Goal: Transaction & Acquisition: Book appointment/travel/reservation

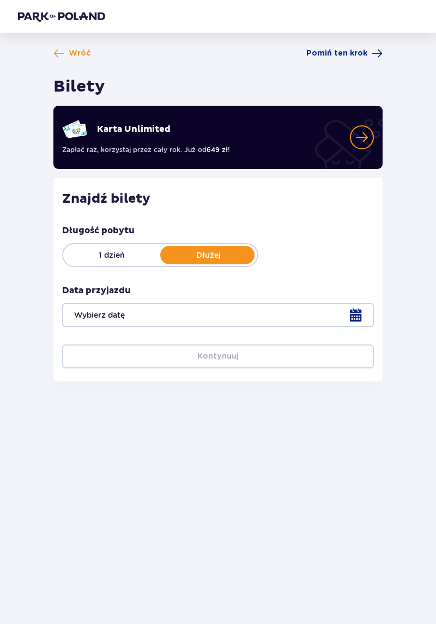
click at [355, 314] on div at bounding box center [218, 315] width 312 height 24
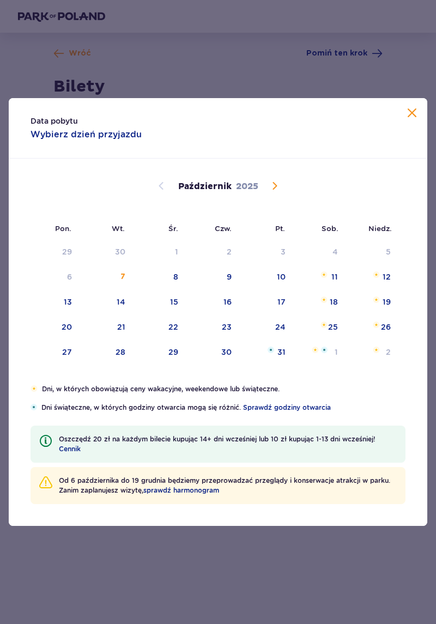
click at [275, 187] on span "Następny miesiąc" at bounding box center [274, 185] width 13 height 13
click at [328, 277] on div "8" at bounding box center [317, 277] width 53 height 24
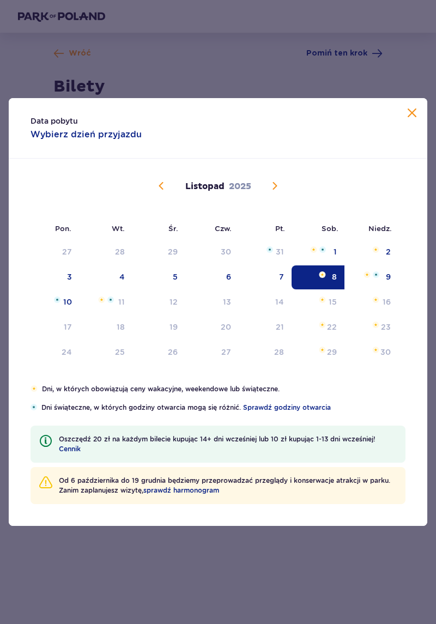
click at [59, 302] on img at bounding box center [57, 299] width 7 height 7
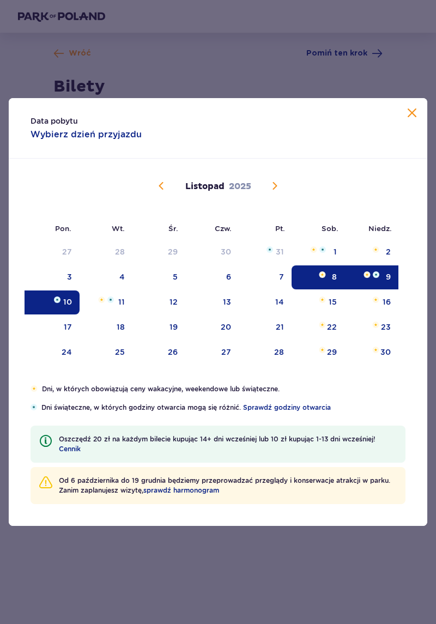
type input "08.11.25 - 10.11.25"
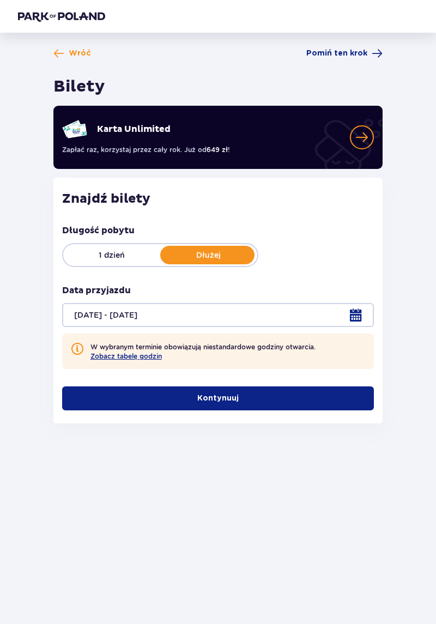
click at [301, 386] on button "Kontynuuj" at bounding box center [218, 398] width 312 height 24
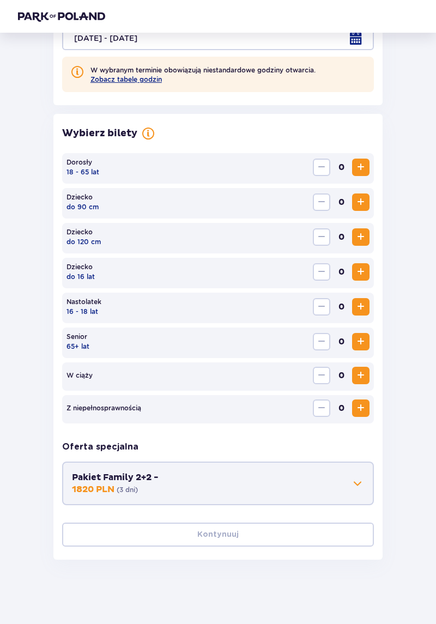
scroll to position [277, 0]
click at [355, 169] on span "Zwiększ" at bounding box center [360, 166] width 13 height 13
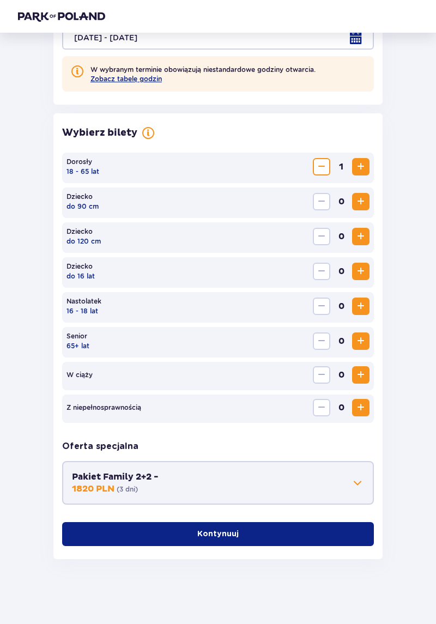
click at [349, 160] on span "1" at bounding box center [340, 166] width 17 height 17
click at [307, 486] on button "Pakiet Family 2+2 - 1820 PLN ( 3 dni )" at bounding box center [218, 483] width 292 height 24
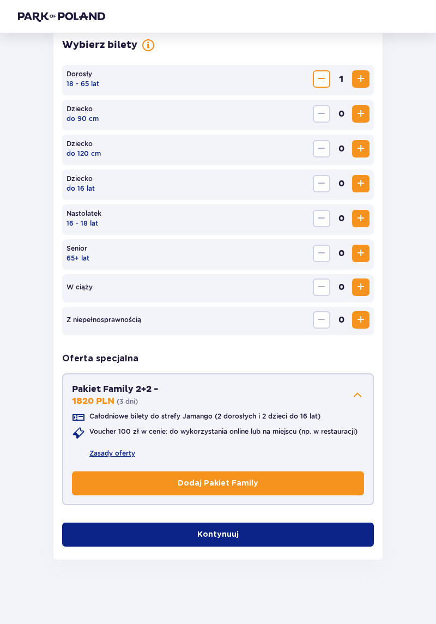
scroll to position [366, 0]
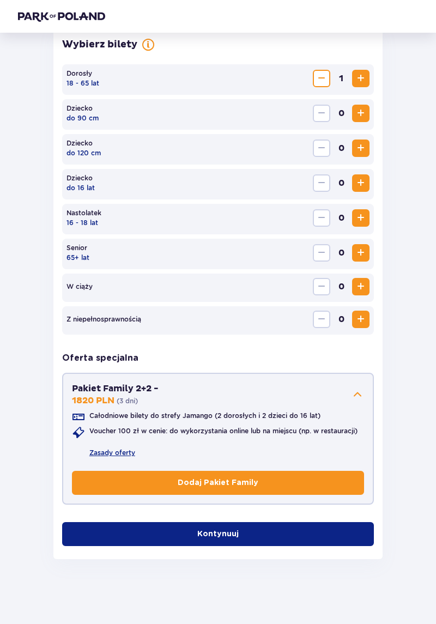
click at [355, 75] on span "Zwiększ" at bounding box center [360, 78] width 13 height 13
click at [355, 151] on span "Zwiększ" at bounding box center [360, 148] width 13 height 13
click at [356, 149] on span "Zwiększ" at bounding box center [360, 148] width 13 height 13
click at [311, 534] on button "Kontynuuj" at bounding box center [218, 534] width 312 height 24
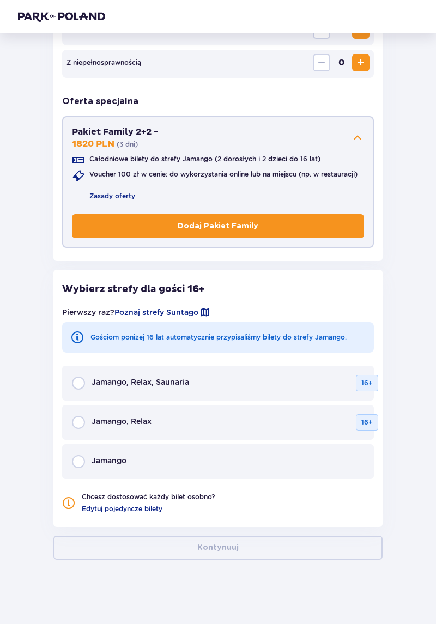
scroll to position [623, 0]
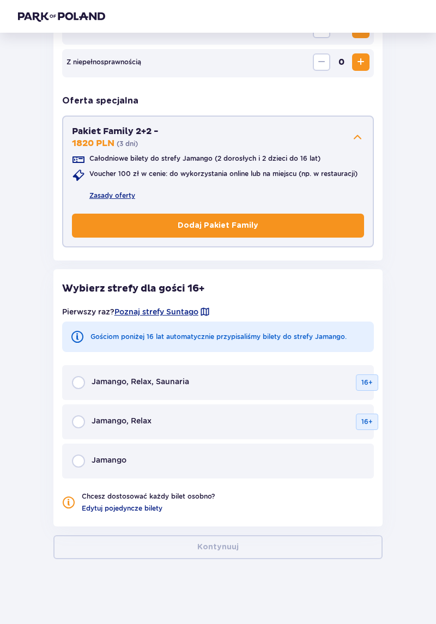
click at [329, 467] on div "Jamango" at bounding box center [218, 460] width 312 height 35
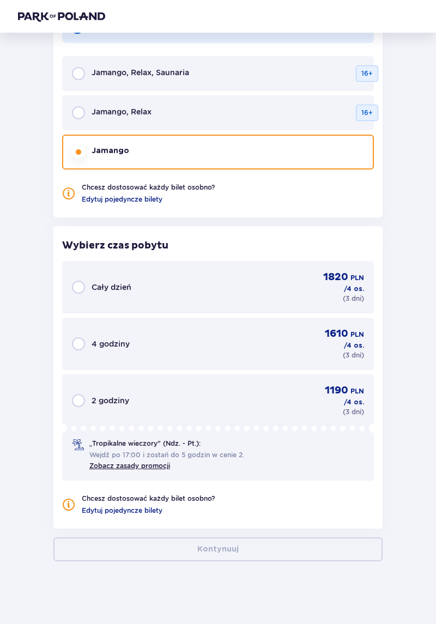
scroll to position [934, 0]
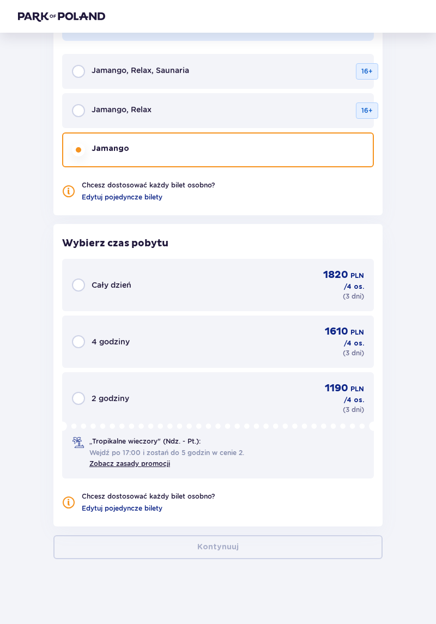
click at [119, 507] on span "Edytuj pojedyncze bilety" at bounding box center [122, 508] width 81 height 10
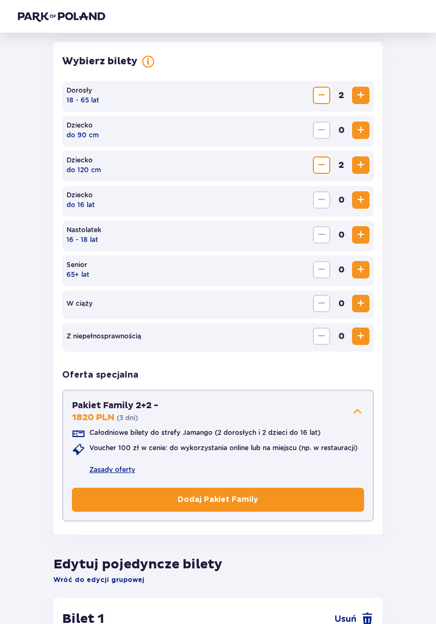
scroll to position [350, 0]
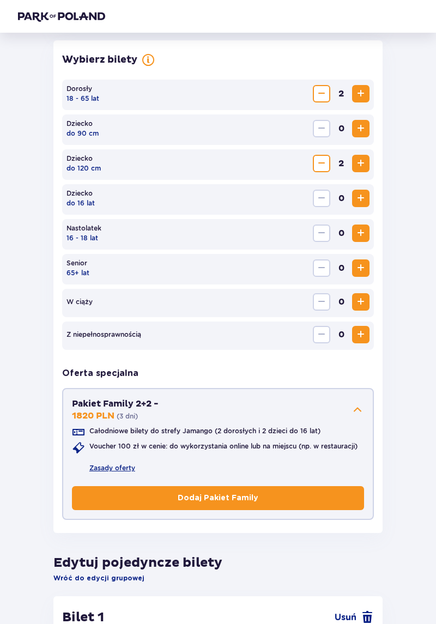
click at [280, 502] on button "Dodaj Pakiet Family" at bounding box center [218, 498] width 292 height 24
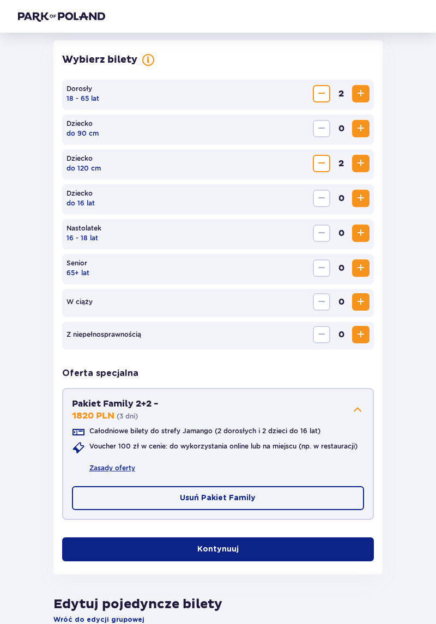
click at [301, 545] on button "Kontynuuj" at bounding box center [218, 549] width 312 height 24
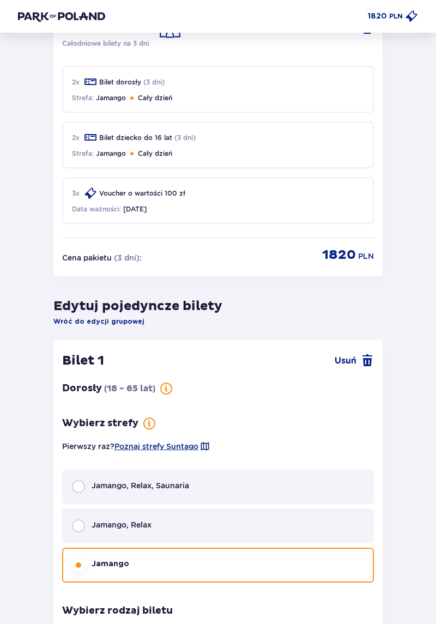
scroll to position [908, 0]
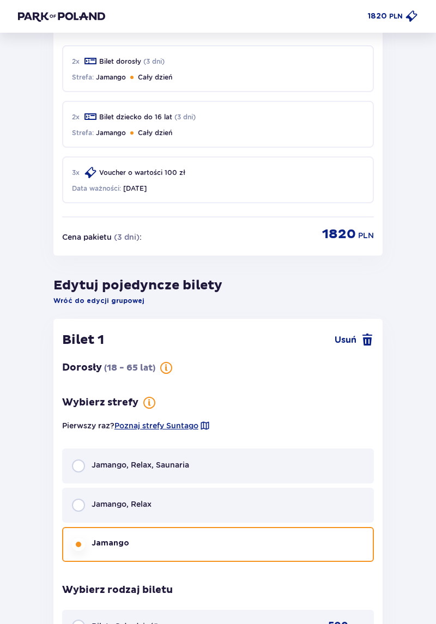
click at [76, 302] on span "Wróć do edycji grupowej" at bounding box center [98, 301] width 91 height 10
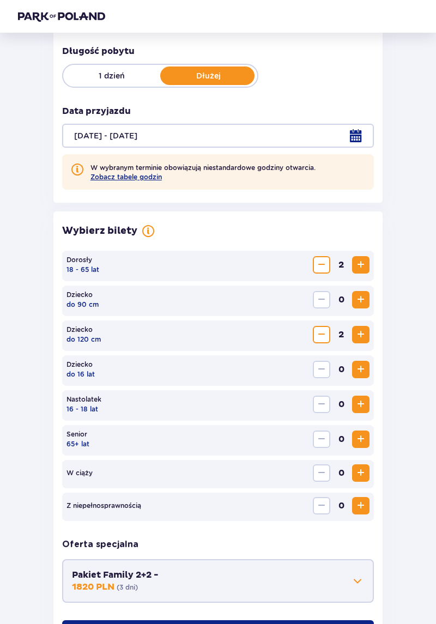
scroll to position [225, 0]
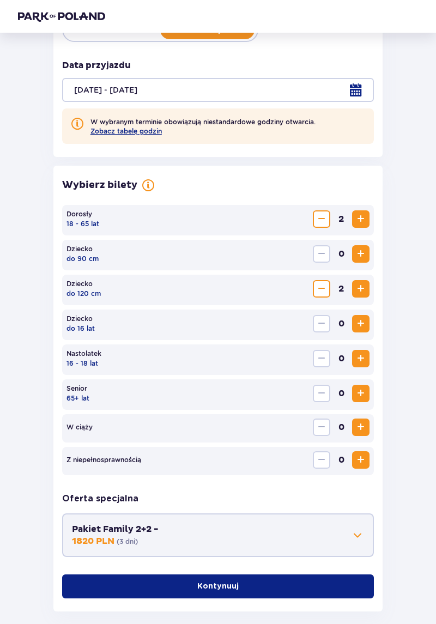
click at [295, 587] on button "Kontynuuj" at bounding box center [218, 586] width 312 height 24
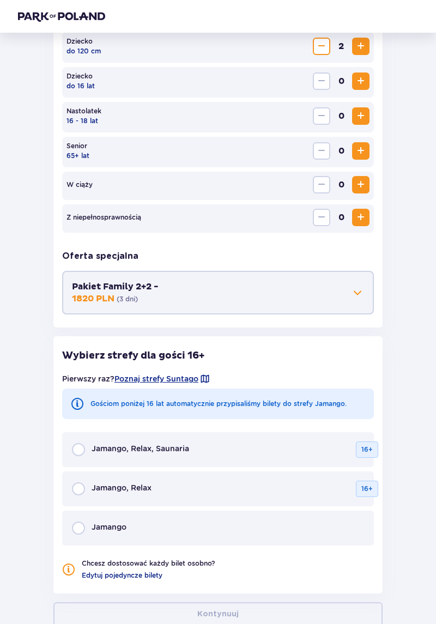
scroll to position [482, 0]
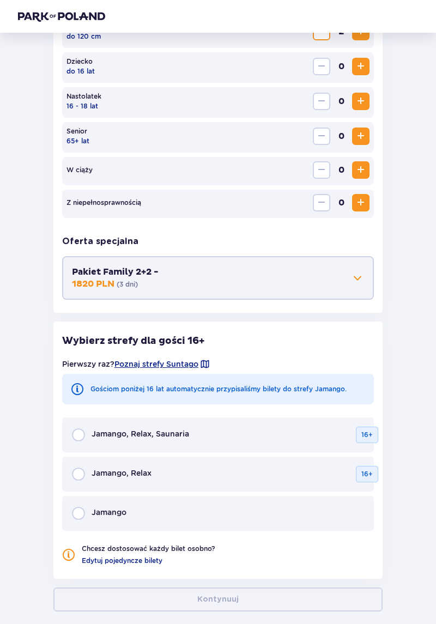
click at [295, 523] on div "Jamango" at bounding box center [218, 513] width 312 height 35
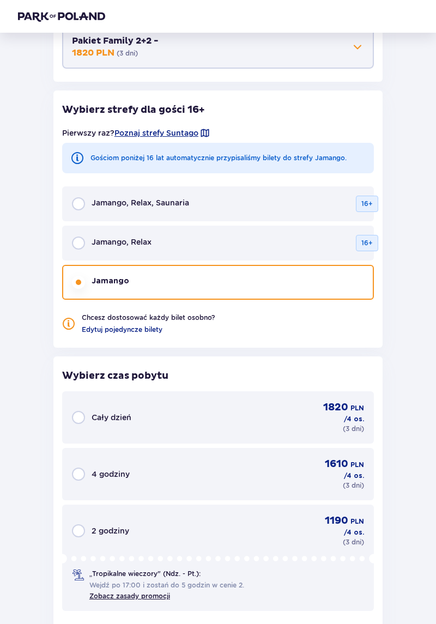
scroll to position [793, 0]
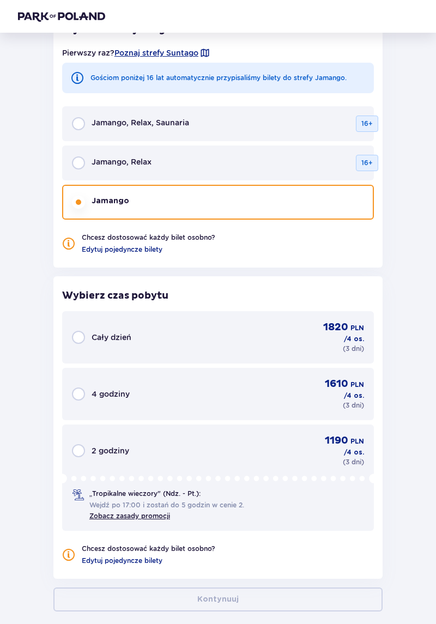
click at [83, 331] on input "radio" at bounding box center [78, 337] width 13 height 13
radio input "true"
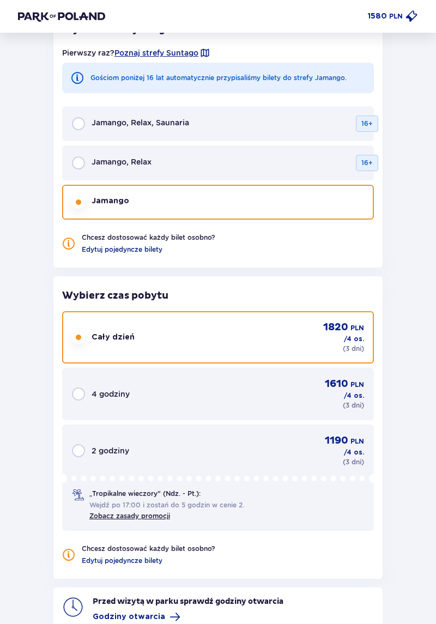
scroll to position [846, 0]
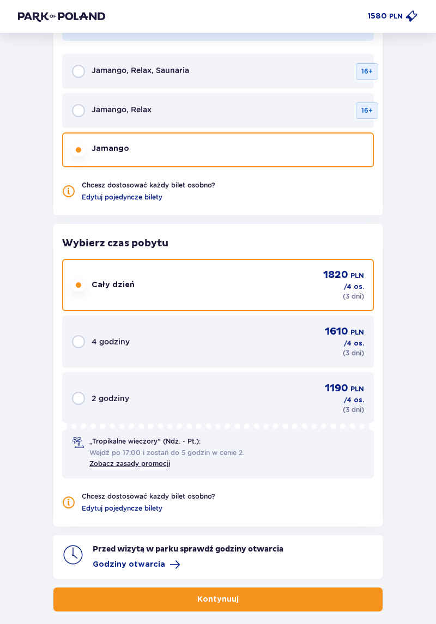
click at [142, 562] on span "Godziny otwarcia" at bounding box center [129, 564] width 72 height 11
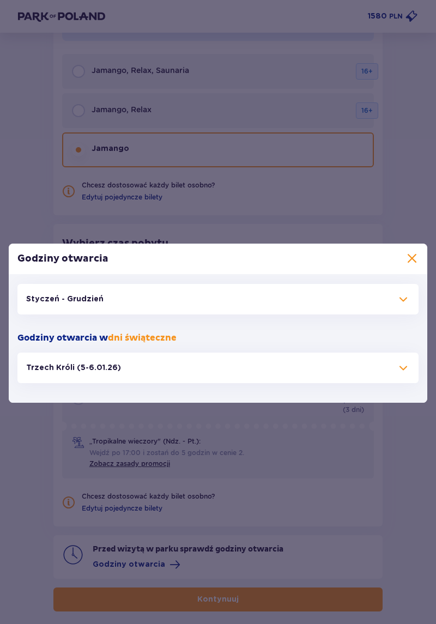
click at [45, 305] on p "Styczeń - Grudzień" at bounding box center [64, 299] width 77 height 11
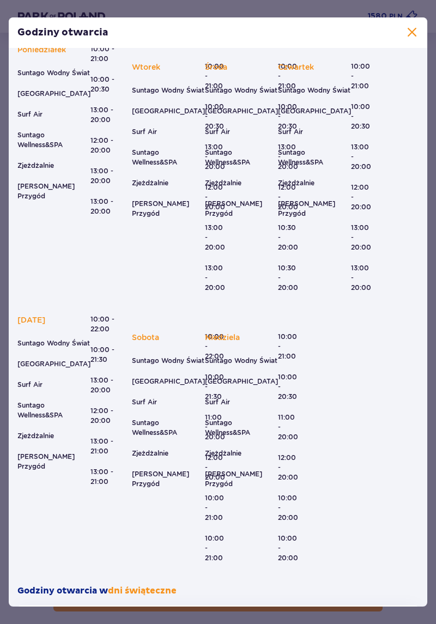
scroll to position [118, 0]
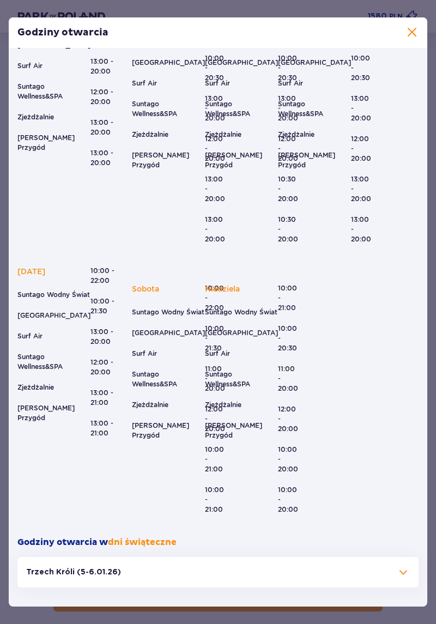
click at [412, 35] on span at bounding box center [411, 32] width 13 height 13
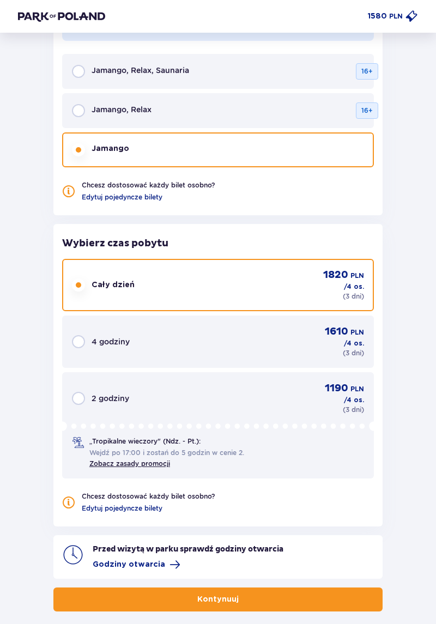
click at [291, 608] on button "Kontynuuj" at bounding box center [217, 599] width 329 height 24
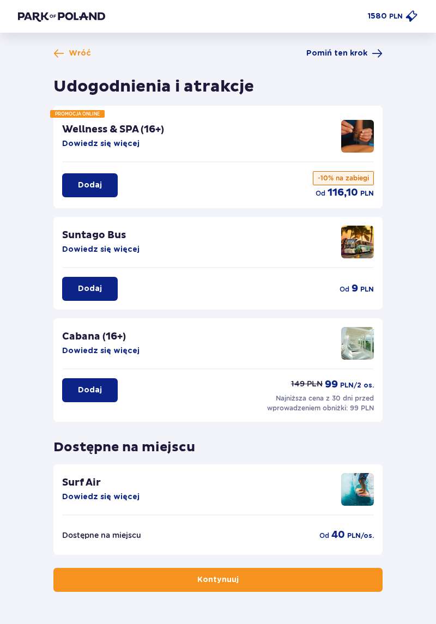
click at [81, 249] on button "Dowiedz się więcej" at bounding box center [100, 249] width 77 height 11
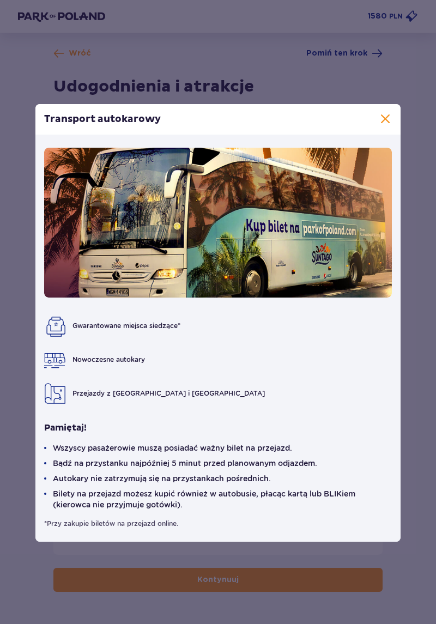
click at [419, 188] on div "Transport autokarowy Gwarantowane miejsca siedzące* Nowoczesne autokary Przejaz…" at bounding box center [218, 323] width 436 height 646
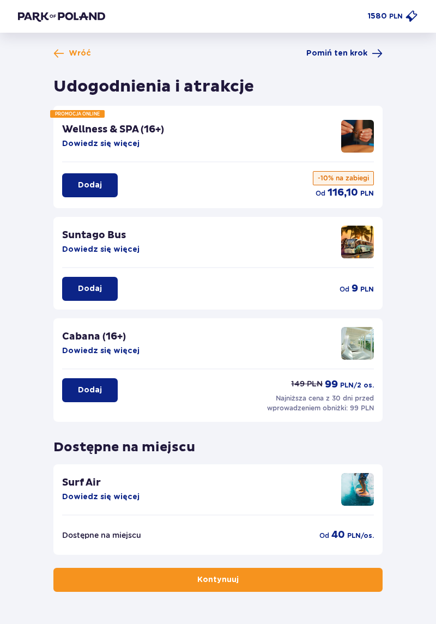
click at [97, 133] on p "Wellness & SPA (16+)" at bounding box center [113, 129] width 102 height 13
click at [84, 143] on button "Dowiedz się więcej" at bounding box center [100, 143] width 77 height 11
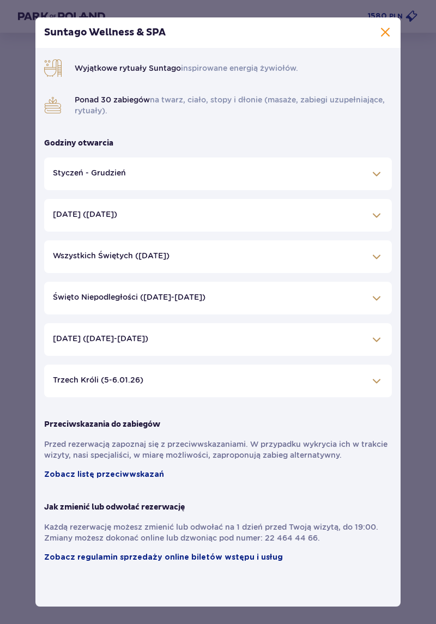
scroll to position [226, 0]
click at [370, 180] on span at bounding box center [376, 173] width 13 height 13
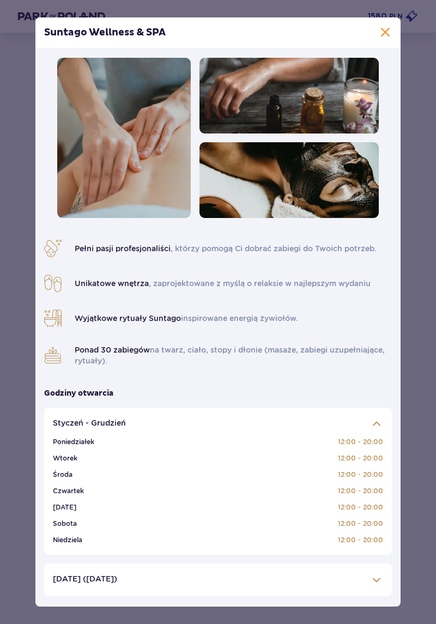
scroll to position [4, 0]
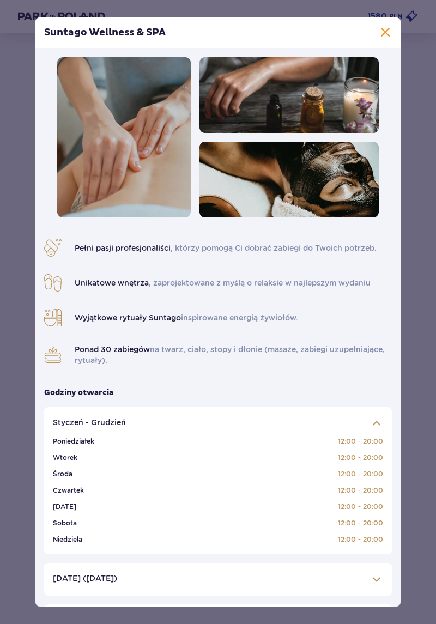
click at [385, 28] on span at bounding box center [385, 32] width 13 height 13
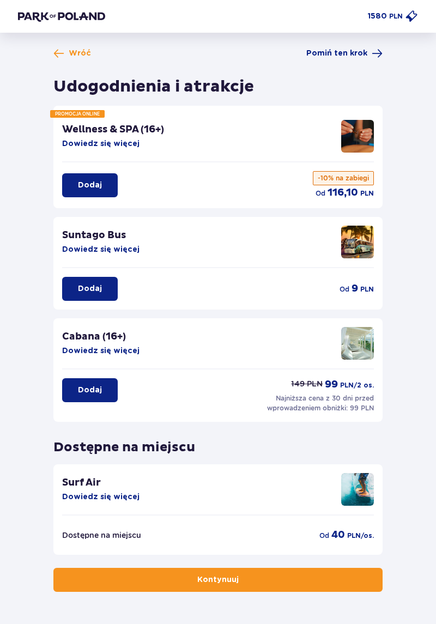
click at [95, 188] on p "Dodaj" at bounding box center [90, 185] width 24 height 11
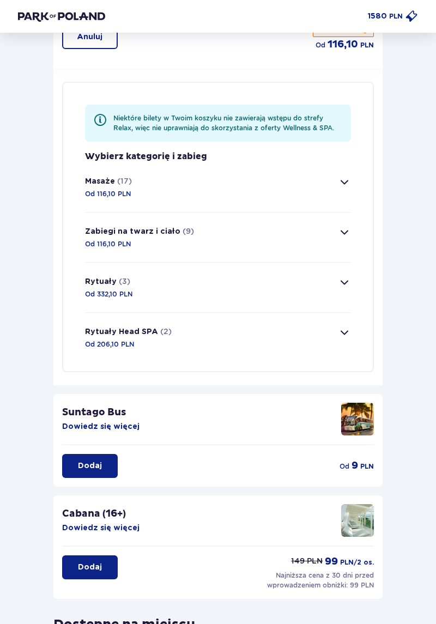
scroll to position [148, 0]
click at [345, 182] on span "button" at bounding box center [344, 181] width 13 height 13
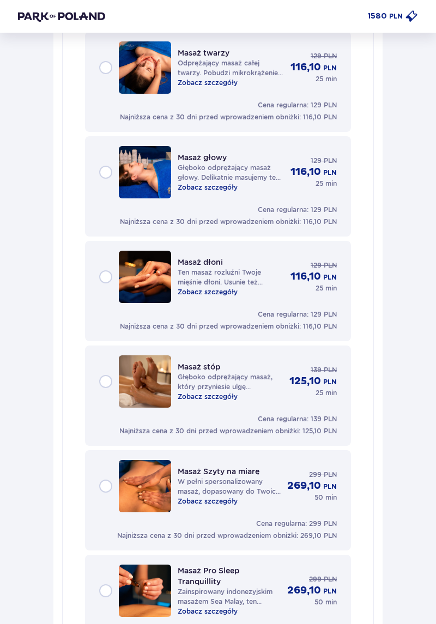
scroll to position [1248, 0]
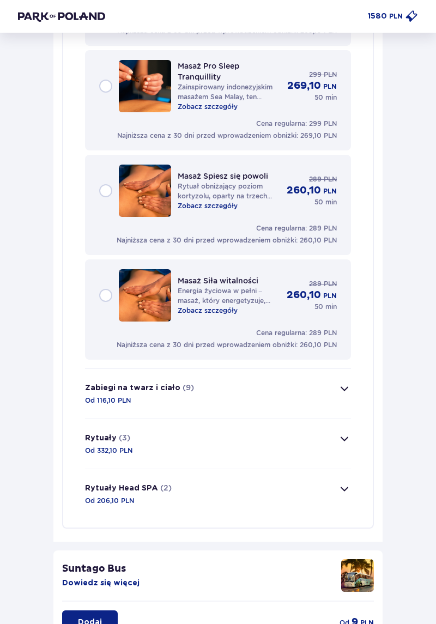
click at [348, 401] on button "Zabiegi na twarz i ciało (9) Od 116,10 PLN" at bounding box center [218, 394] width 266 height 50
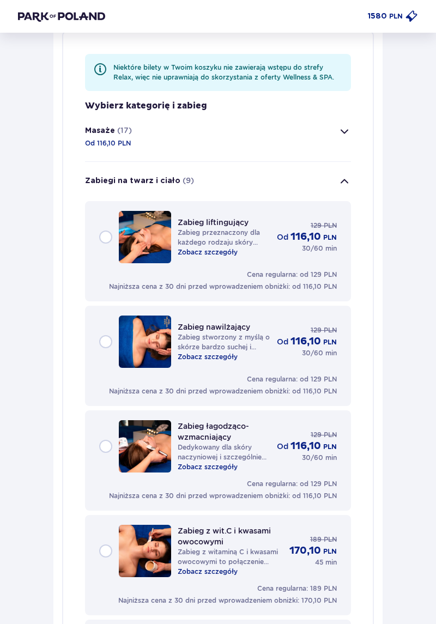
scroll to position [0, 0]
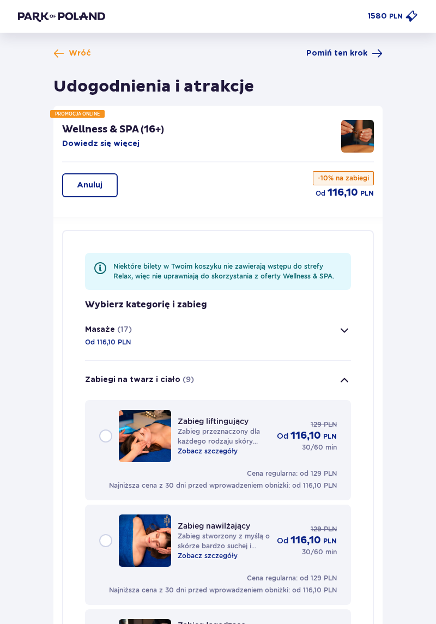
click at [339, 53] on span "Pomiń ten krok" at bounding box center [336, 53] width 61 height 11
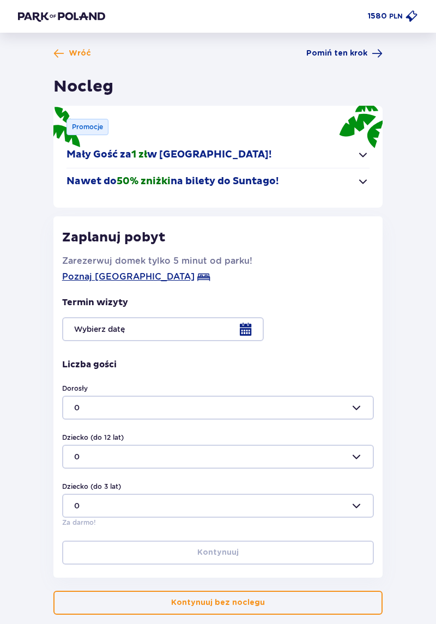
click at [355, 155] on button "Mały Gość za 1 zł w Suntago Village!" at bounding box center [217, 155] width 303 height 26
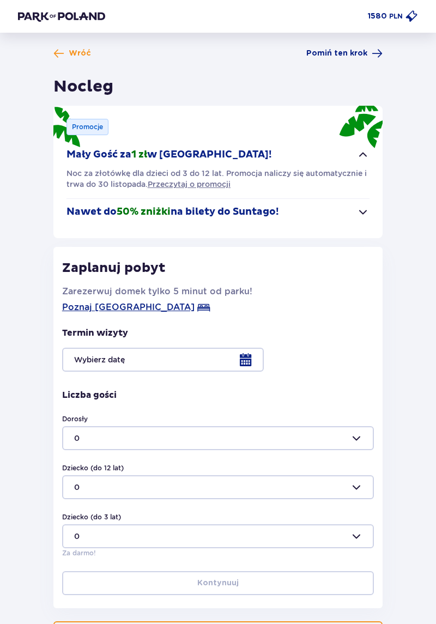
click at [361, 212] on span "button" at bounding box center [362, 211] width 13 height 13
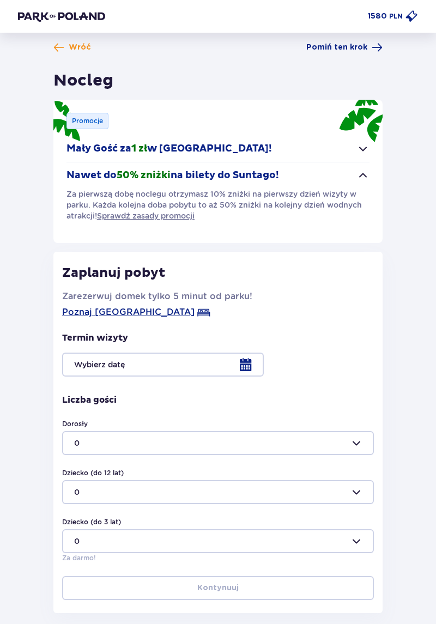
scroll to position [5, 0]
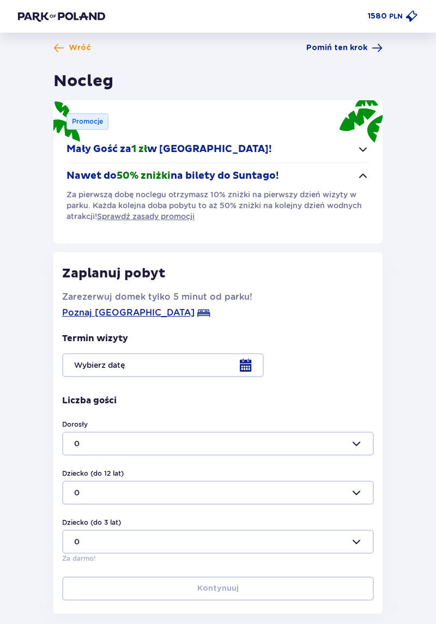
click at [87, 365] on div at bounding box center [218, 365] width 312 height 24
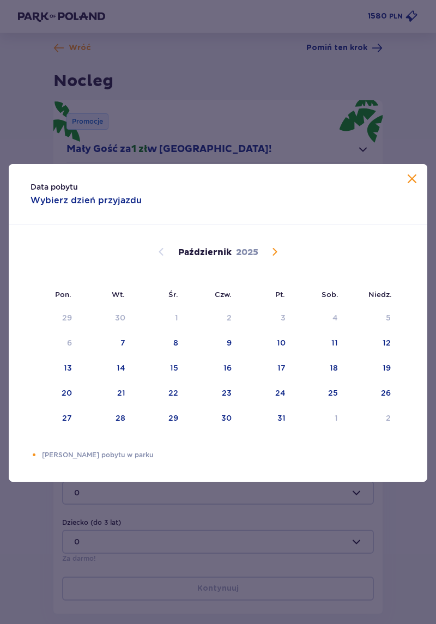
click at [276, 258] on span "Następny miesiąc" at bounding box center [274, 251] width 13 height 13
click at [332, 348] on div "8" at bounding box center [334, 342] width 5 height 11
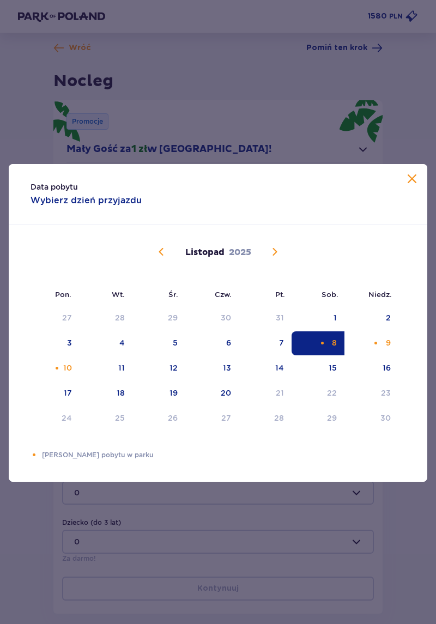
click at [65, 373] on div "10" at bounding box center [67, 367] width 9 height 11
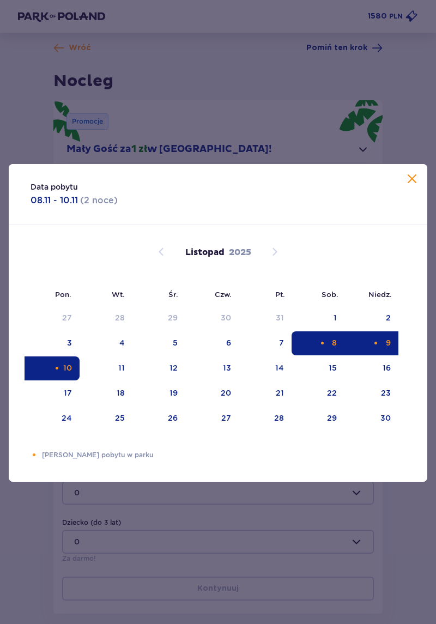
type input "08.11.25 - 10.11.25"
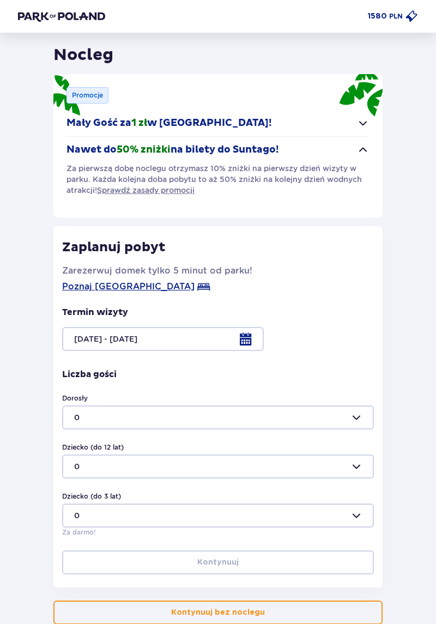
scroll to position [45, 0]
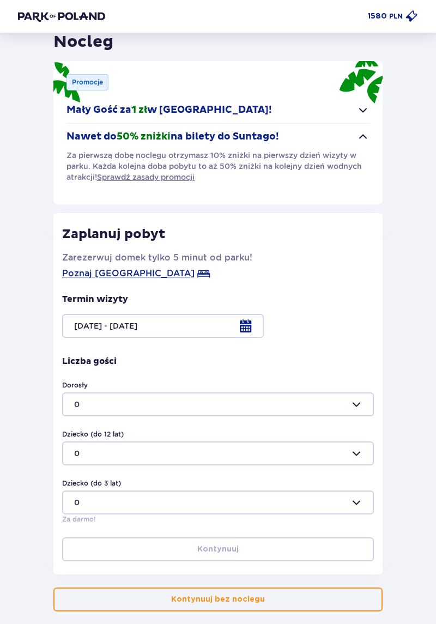
click at [349, 402] on div at bounding box center [218, 404] width 312 height 24
click at [76, 479] on p "2" at bounding box center [76, 478] width 5 height 11
type input "2"
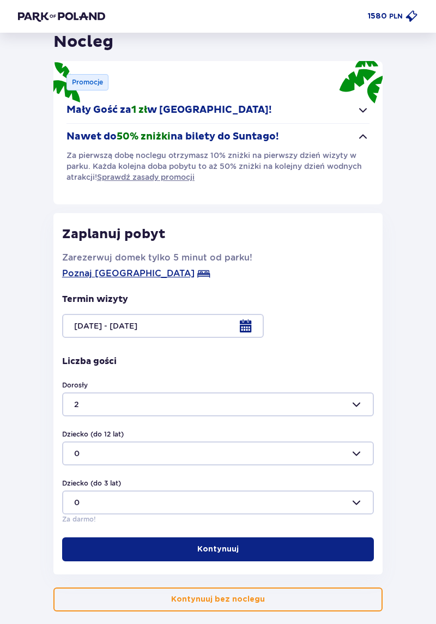
click at [77, 452] on div at bounding box center [218, 453] width 312 height 24
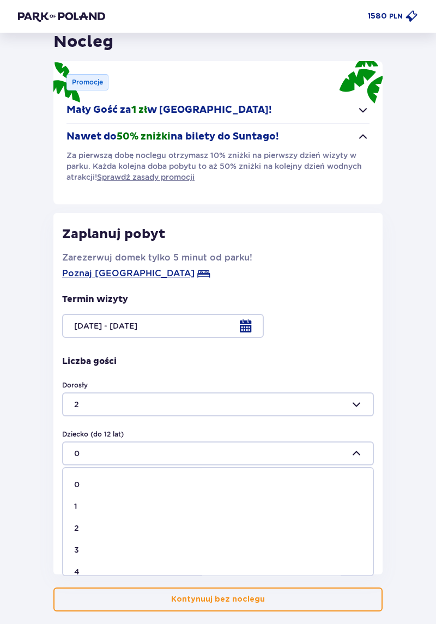
click at [76, 504] on p "1" at bounding box center [75, 506] width 3 height 11
type input "1"
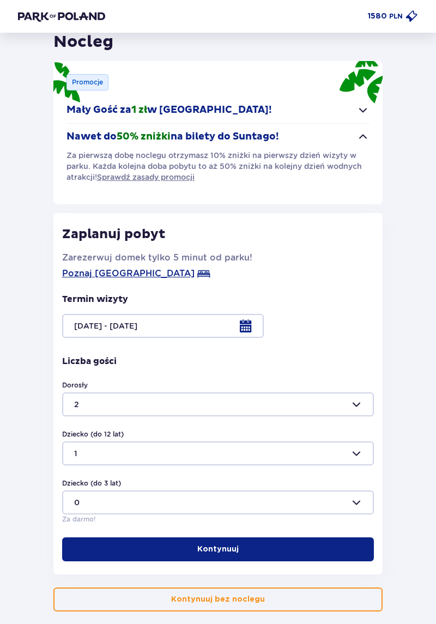
click at [351, 402] on div at bounding box center [218, 404] width 312 height 24
click at [77, 500] on p "3" at bounding box center [76, 500] width 5 height 11
type input "3"
click at [292, 547] on button "Kontynuuj" at bounding box center [218, 549] width 312 height 24
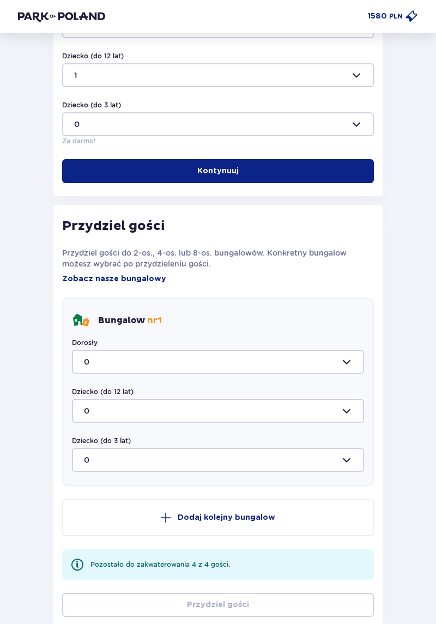
scroll to position [426, 0]
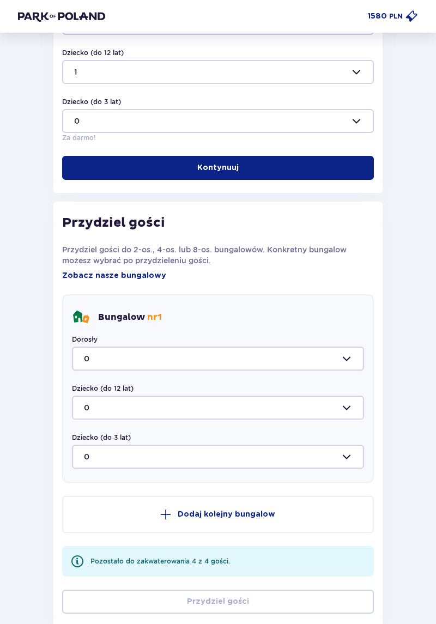
click at [346, 362] on div at bounding box center [218, 358] width 292 height 24
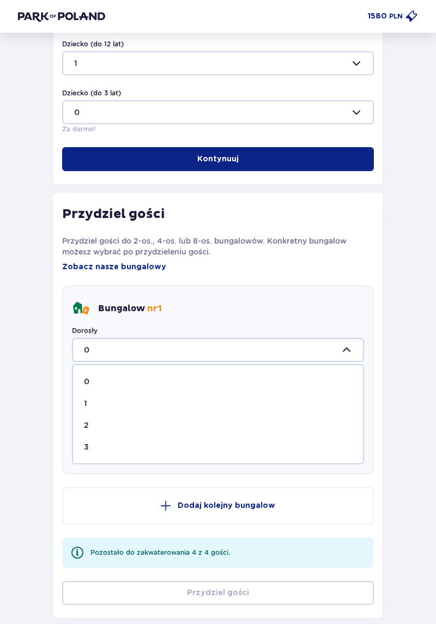
scroll to position [440, 0]
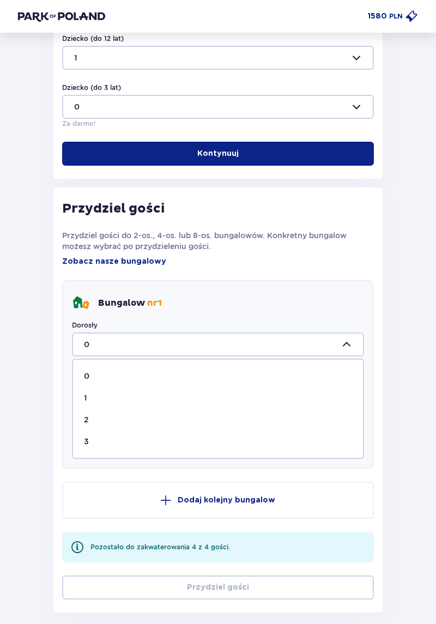
click at [97, 441] on div "3" at bounding box center [218, 441] width 268 height 11
type input "3"
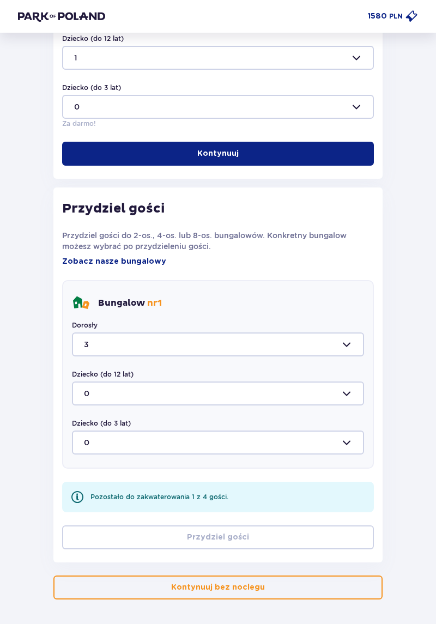
scroll to position [428, 0]
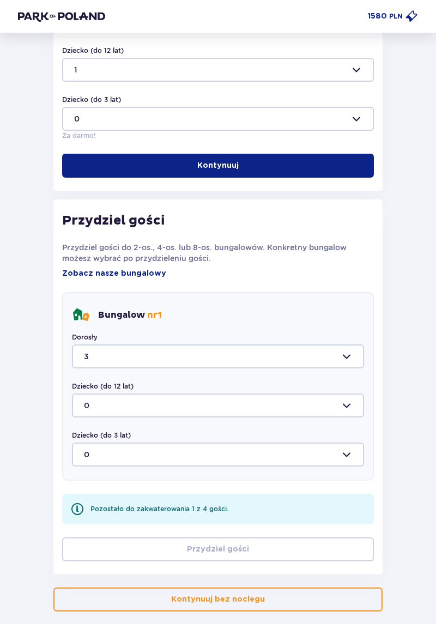
click at [87, 405] on div at bounding box center [218, 405] width 292 height 24
click at [100, 466] on span "1" at bounding box center [218, 459] width 290 height 22
type input "1"
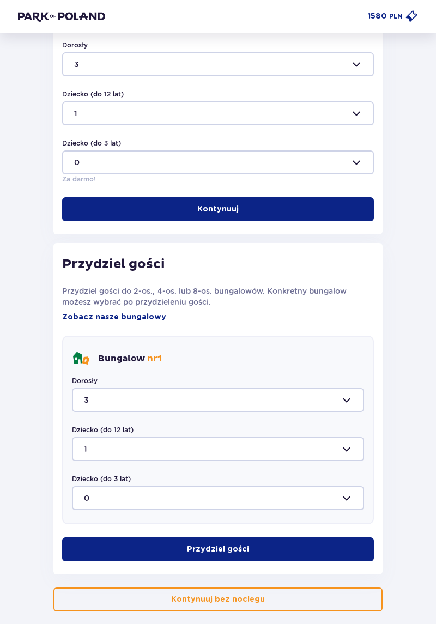
click at [326, 543] on button "Przydziel gości" at bounding box center [218, 549] width 312 height 24
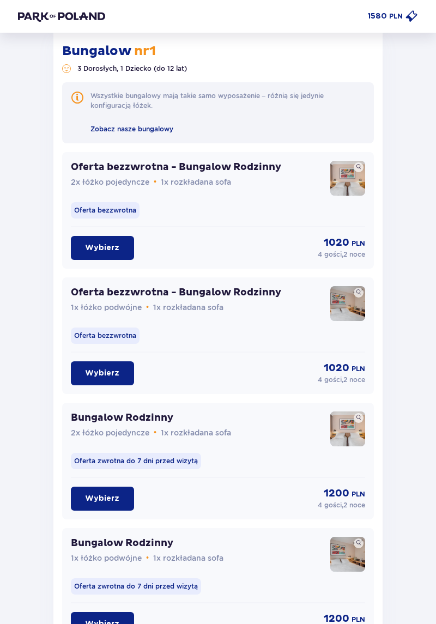
scroll to position [938, 0]
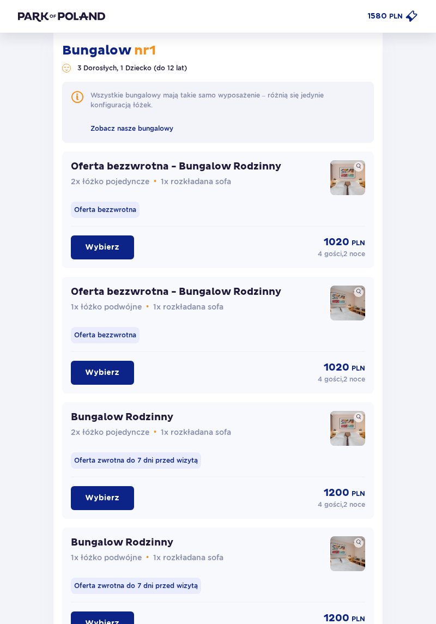
click at [95, 305] on span "1x łóżko podwójne" at bounding box center [106, 306] width 71 height 9
click at [264, 296] on p "Oferta bezzwrotna - Bungalow Rodzinny" at bounding box center [176, 291] width 210 height 13
click at [338, 305] on img at bounding box center [347, 302] width 35 height 35
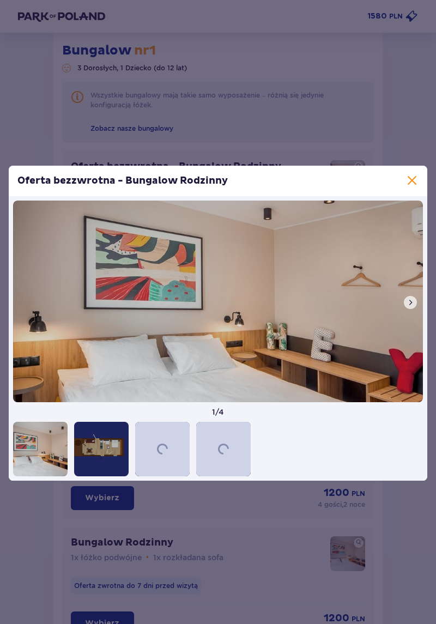
click at [86, 333] on img at bounding box center [218, 301] width 410 height 202
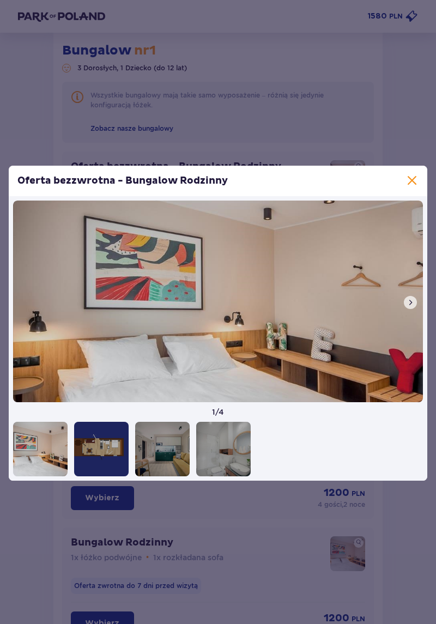
click at [104, 468] on div at bounding box center [101, 449] width 54 height 54
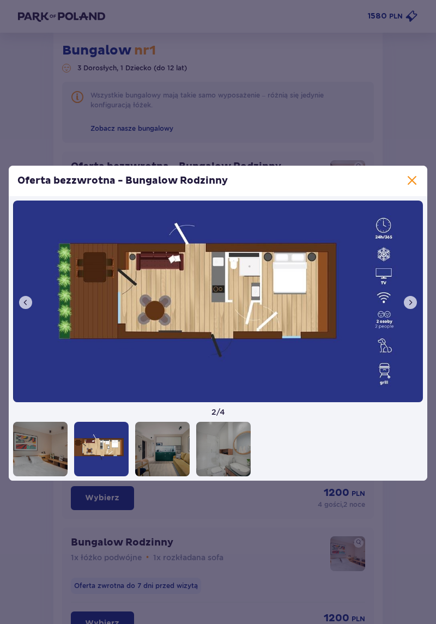
click at [159, 476] on div at bounding box center [162, 449] width 54 height 54
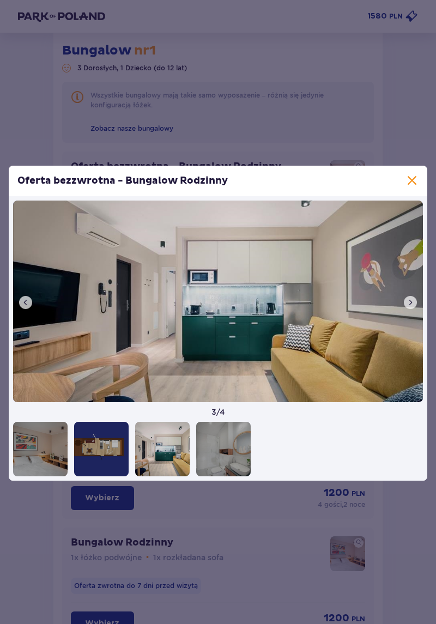
click at [221, 461] on div at bounding box center [223, 449] width 54 height 54
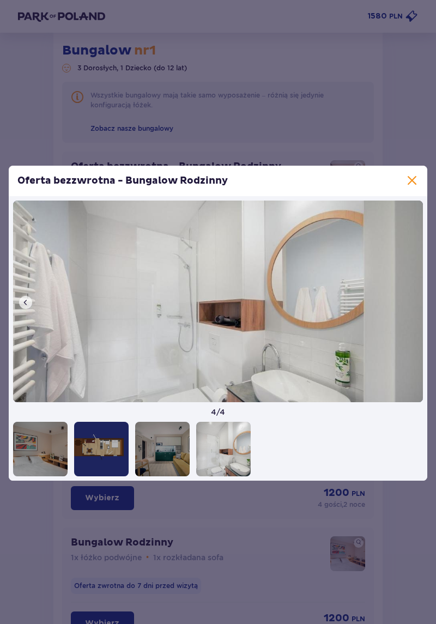
click at [37, 464] on div at bounding box center [40, 449] width 54 height 54
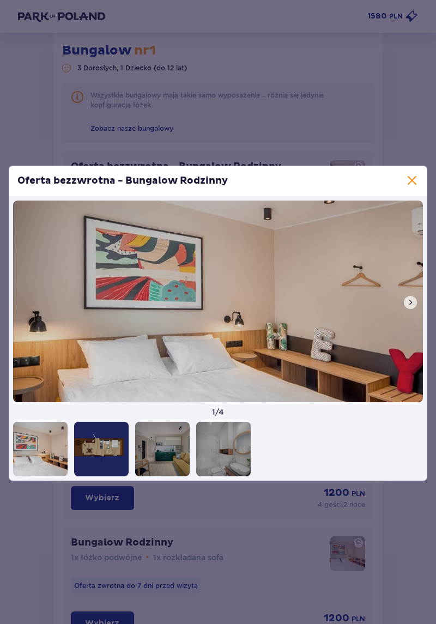
click at [413, 187] on span at bounding box center [411, 180] width 13 height 13
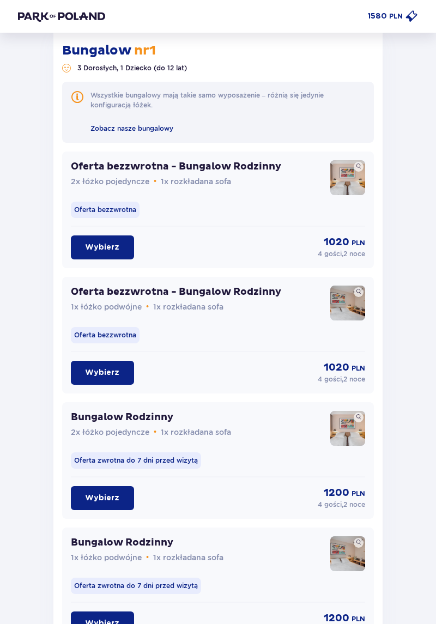
click at [95, 372] on p "Wybierz" at bounding box center [102, 372] width 34 height 11
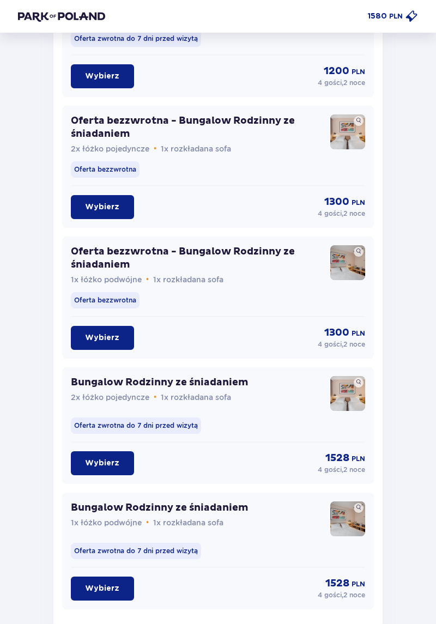
scroll to position [1546, 0]
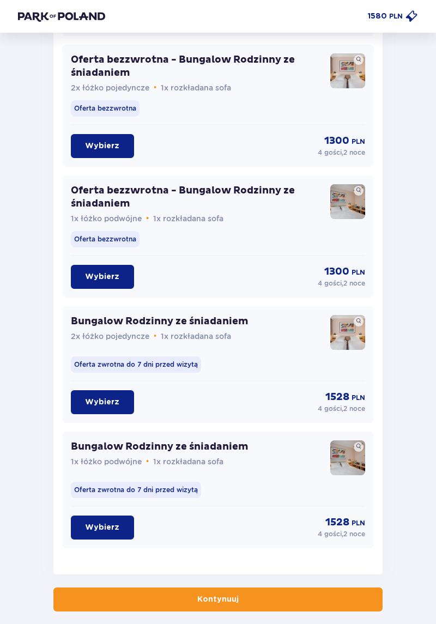
click at [181, 601] on button "Kontynuuj" at bounding box center [217, 599] width 329 height 24
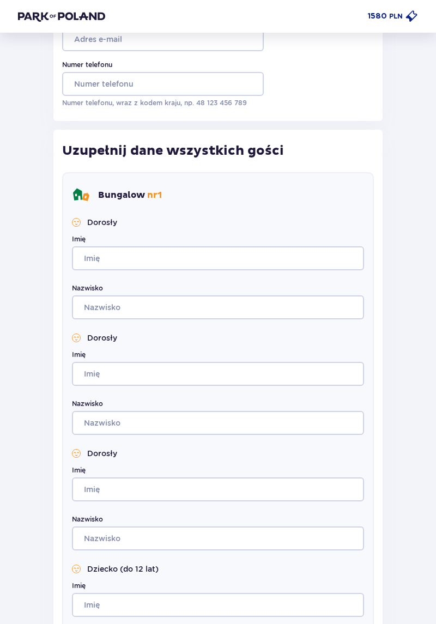
scroll to position [390, 0]
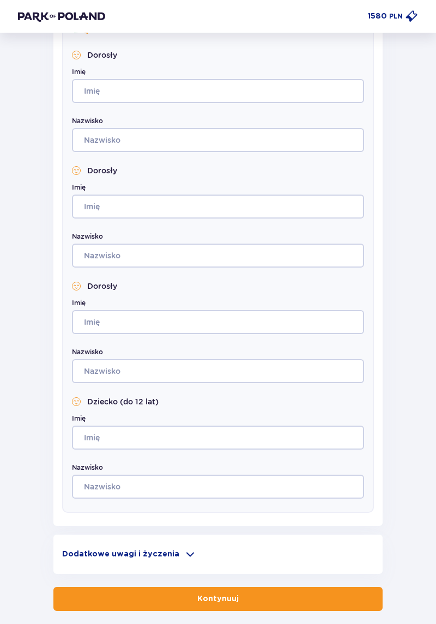
click at [109, 554] on p "Dodatkowe uwagi i życzenia" at bounding box center [120, 554] width 117 height 11
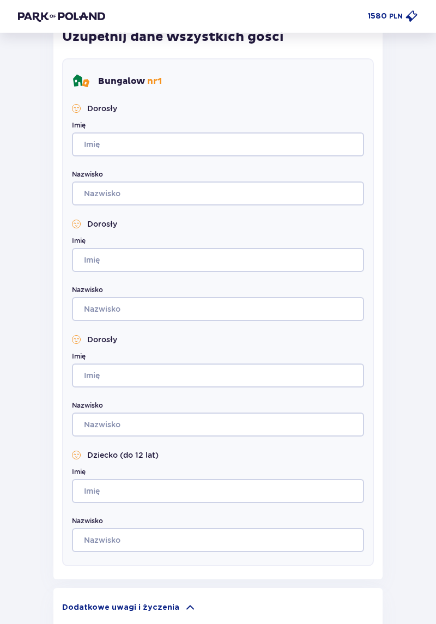
scroll to position [0, 0]
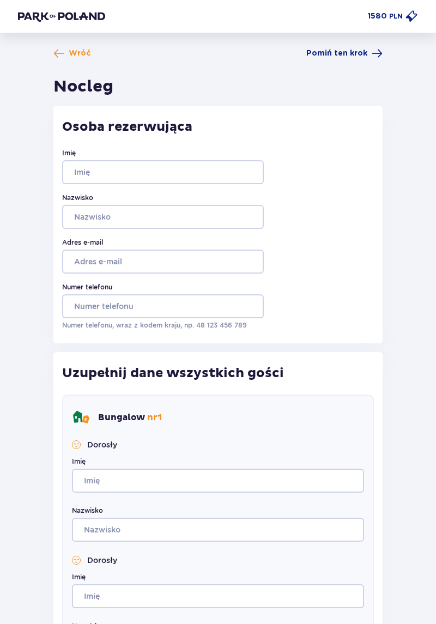
click at [352, 54] on span "Pomiń ten krok" at bounding box center [336, 53] width 61 height 11
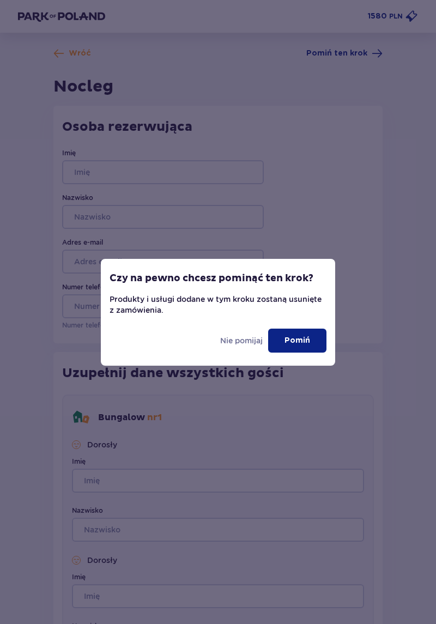
click at [237, 341] on p "Nie pomijaj" at bounding box center [241, 340] width 42 height 11
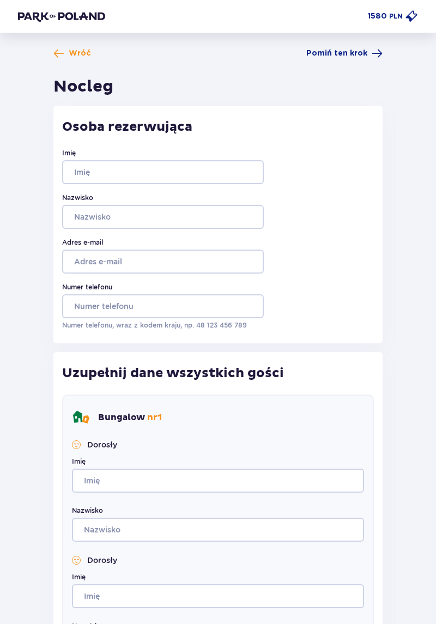
click at [366, 56] on span "Pomiń ten krok" at bounding box center [336, 53] width 61 height 11
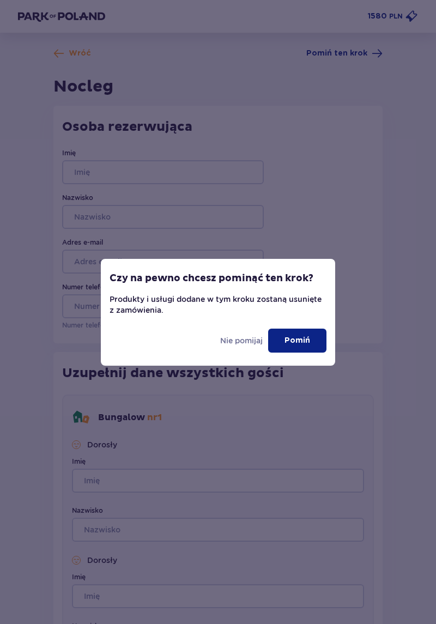
click at [307, 343] on p "Pomiń" at bounding box center [297, 340] width 26 height 11
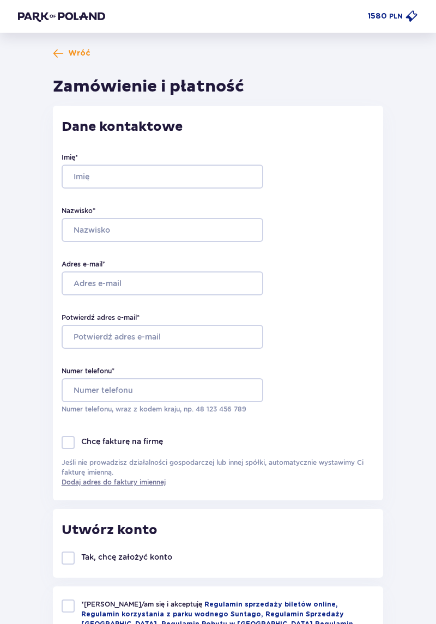
click at [68, 54] on span "Wróć" at bounding box center [79, 53] width 22 height 11
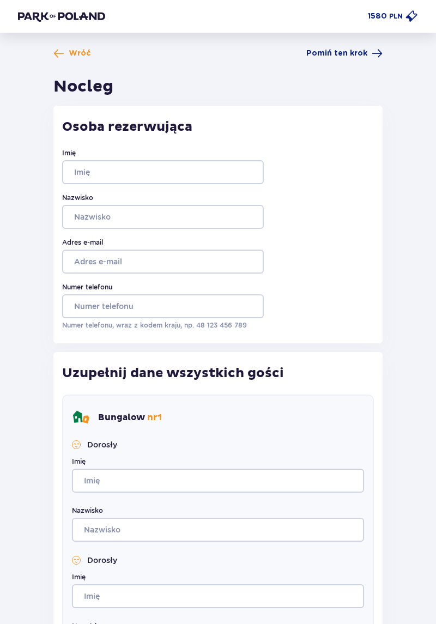
click at [73, 56] on span "Wróć" at bounding box center [80, 53] width 22 height 11
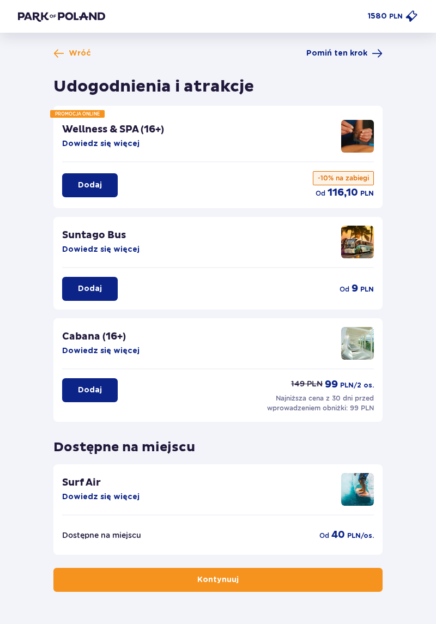
click at [73, 54] on span "Wróć" at bounding box center [80, 53] width 22 height 11
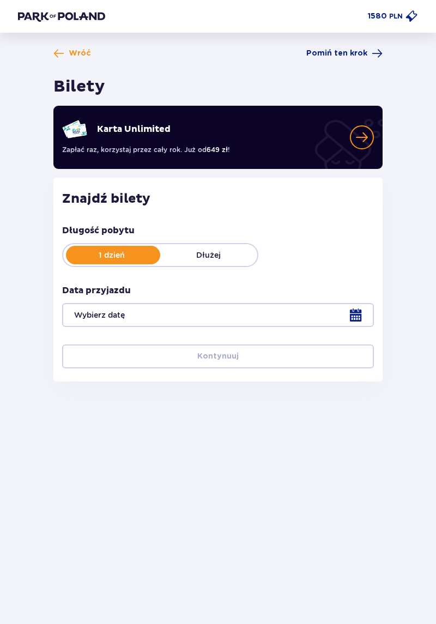
type input "08.11.25 - 10.11.25"
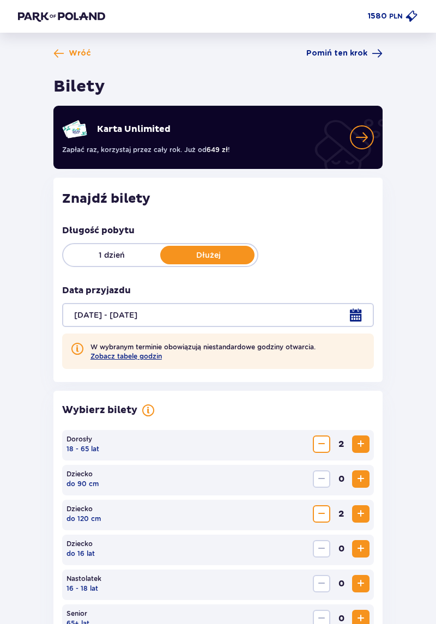
click at [110, 257] on p "1 dzień" at bounding box center [111, 255] width 97 height 11
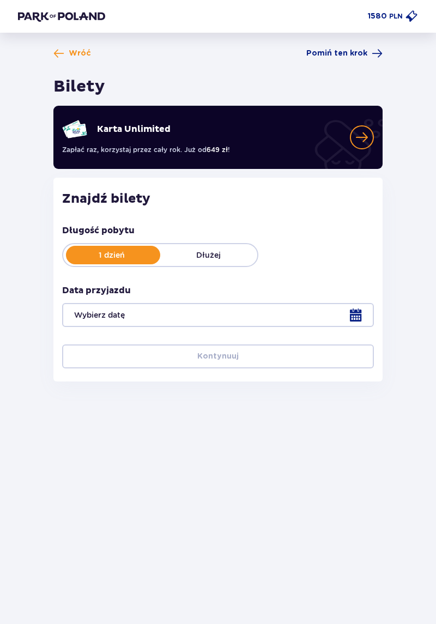
click at [99, 252] on p "1 dzień" at bounding box center [111, 255] width 97 height 11
click at [341, 307] on div at bounding box center [218, 315] width 312 height 24
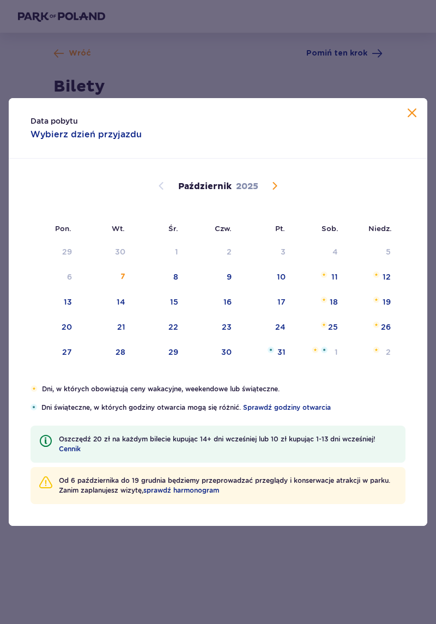
click at [276, 188] on span "Następny miesiąc" at bounding box center [274, 185] width 13 height 13
click at [268, 189] on span "Następny miesiąc" at bounding box center [274, 185] width 13 height 13
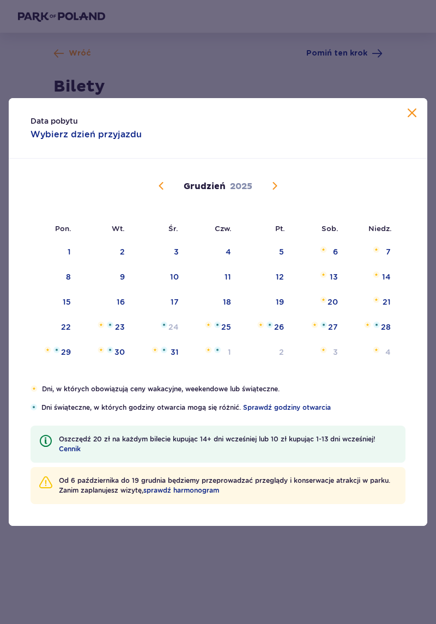
click at [162, 190] on span "Poprzedni miesiąc" at bounding box center [161, 185] width 13 height 13
click at [325, 281] on div "8" at bounding box center [317, 277] width 53 height 24
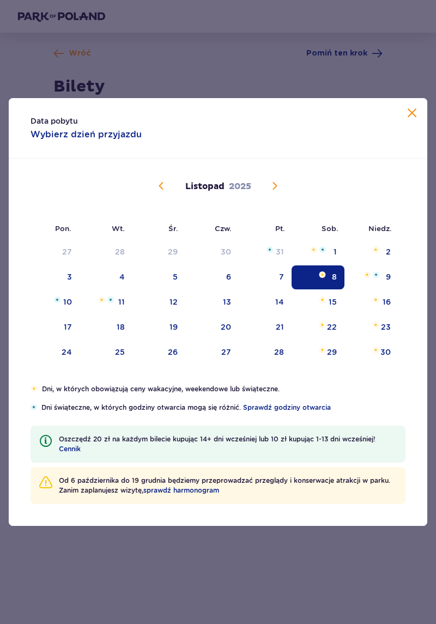
type input "08.11.25"
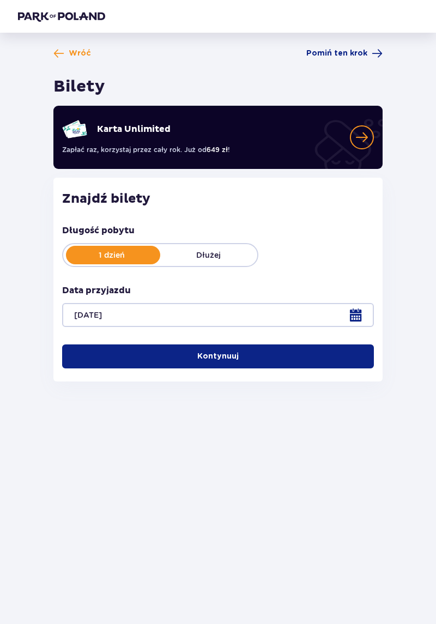
scroll to position [52, 0]
click at [125, 344] on button "Kontynuuj" at bounding box center [218, 356] width 312 height 24
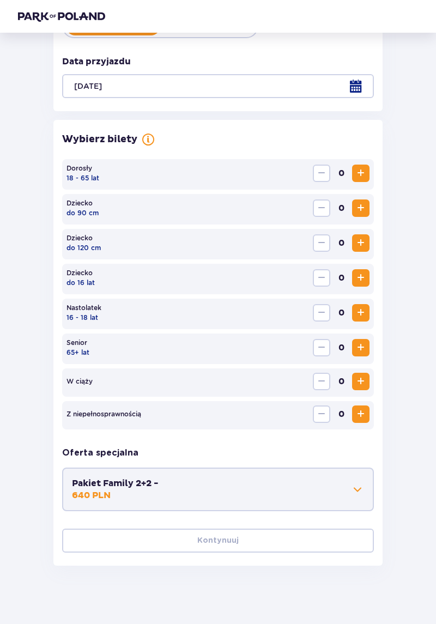
scroll to position [236, 0]
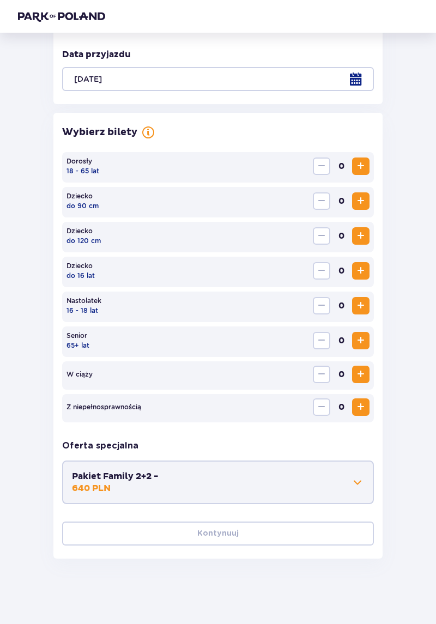
click at [361, 167] on span "Zwiększ" at bounding box center [360, 166] width 13 height 13
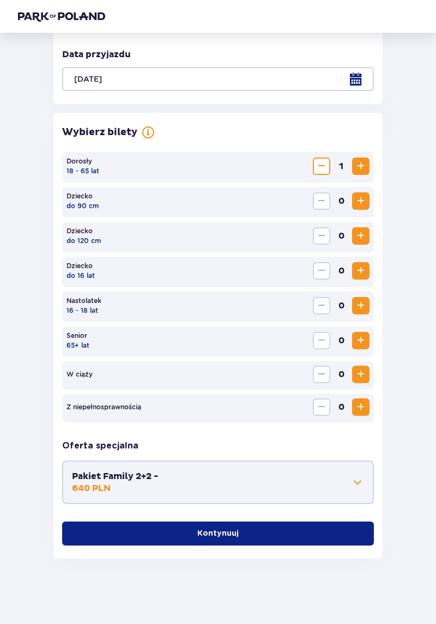
click at [362, 162] on span "Zwiększ" at bounding box center [360, 166] width 13 height 13
click at [355, 275] on span "Zwiększ" at bounding box center [360, 270] width 13 height 13
click at [356, 272] on span "Zwiększ" at bounding box center [360, 270] width 13 height 13
click at [187, 535] on button "Kontynuuj" at bounding box center [218, 533] width 312 height 24
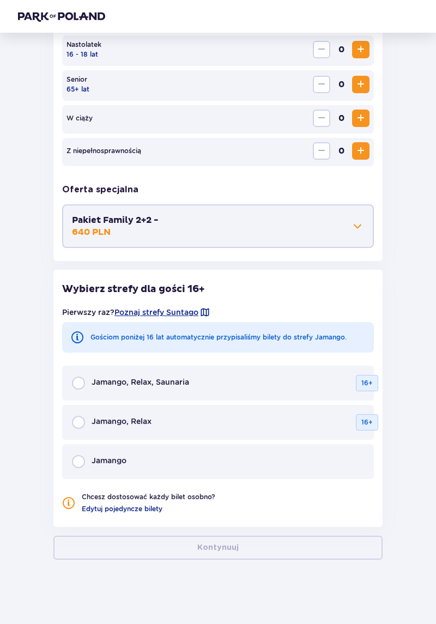
scroll to position [493, 0]
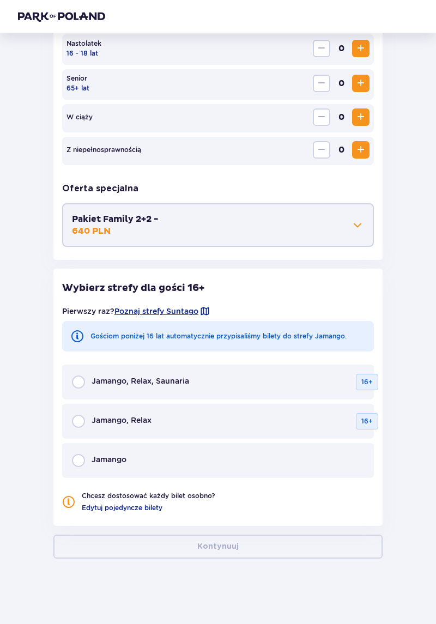
click at [97, 459] on span "Jamango" at bounding box center [109, 459] width 35 height 11
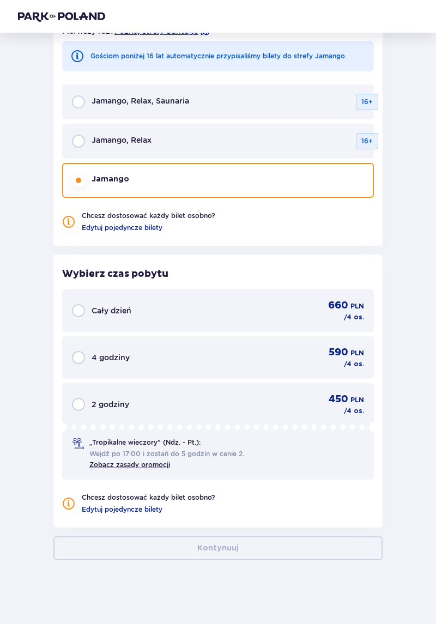
scroll to position [775, 0]
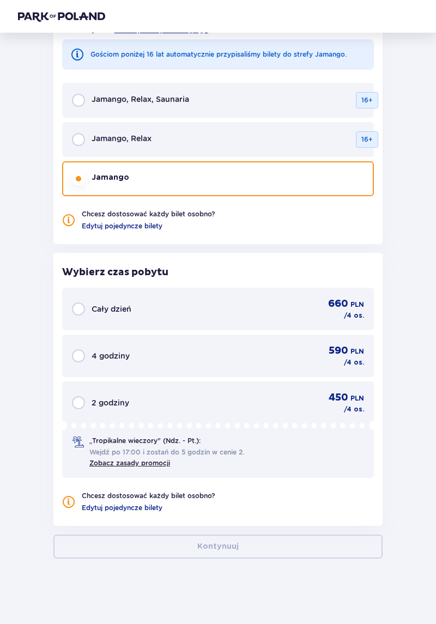
click at [120, 449] on span "Wejdź po 17:00 i zostań do 5 godzin w cenie 2." at bounding box center [166, 452] width 155 height 10
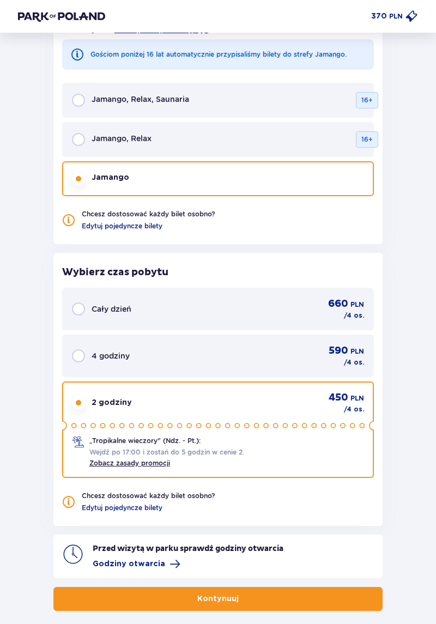
click at [98, 419] on div "2 godziny 450 PLN / 4 os. „Tropikalne wieczory" (Ndz. - Pt.): Wejdź po 17:00 i …" at bounding box center [218, 429] width 312 height 96
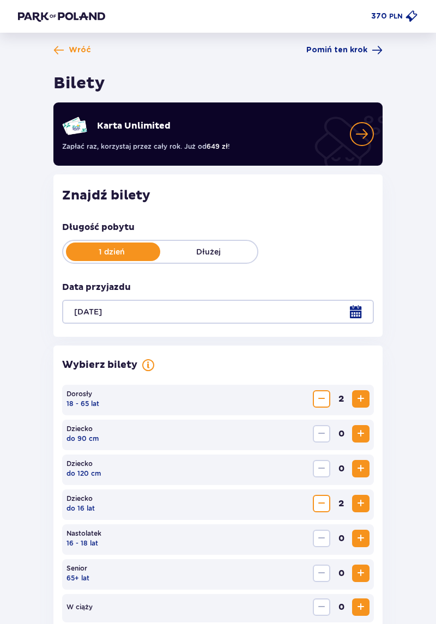
scroll to position [2, 0]
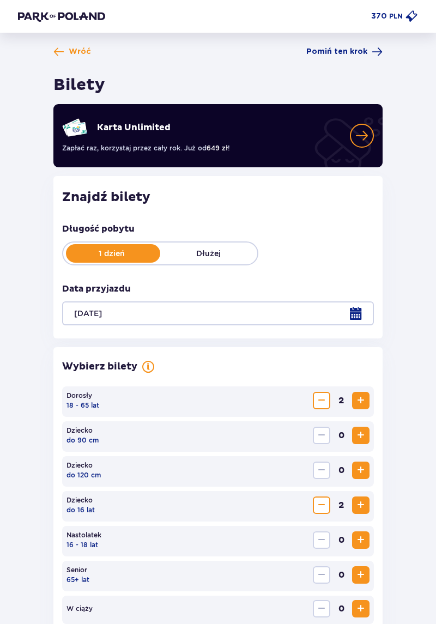
click at [73, 56] on span "Wróć" at bounding box center [80, 51] width 22 height 11
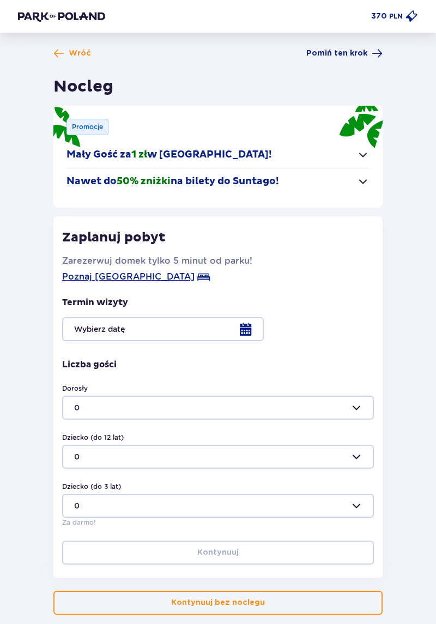
click at [106, 187] on p "Nawet do 50% zniżki na bilety do Suntago!" at bounding box center [172, 181] width 212 height 13
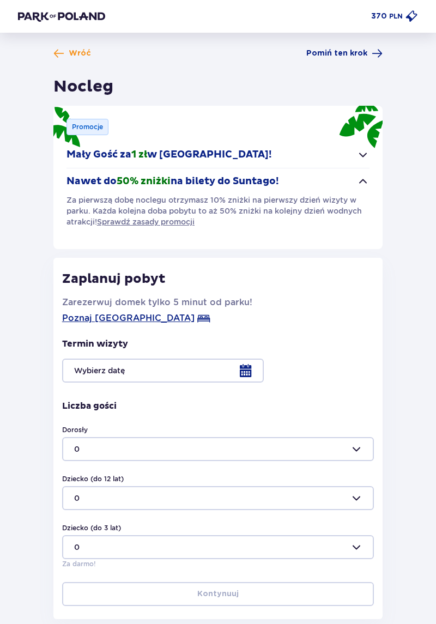
click at [125, 222] on span "Sprawdź zasady promocji" at bounding box center [146, 221] width 98 height 11
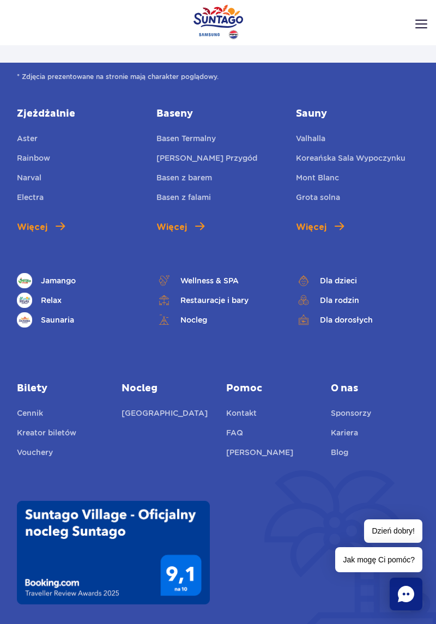
scroll to position [4502, 0]
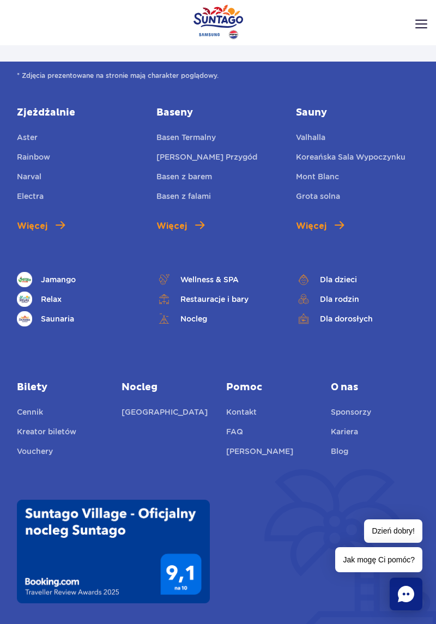
click at [141, 406] on link "Suntago Village" at bounding box center [164, 413] width 86 height 15
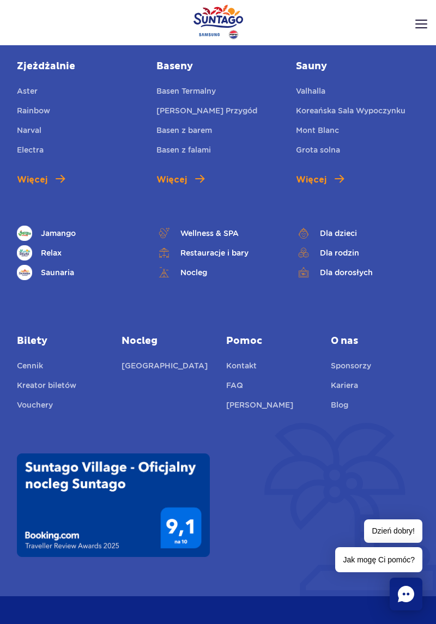
scroll to position [4554, 0]
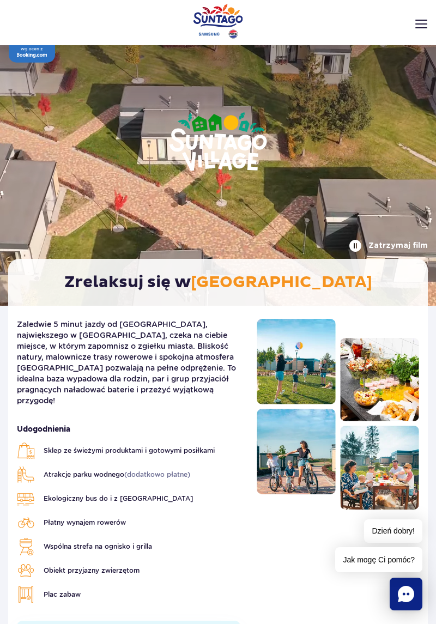
scroll to position [10, 0]
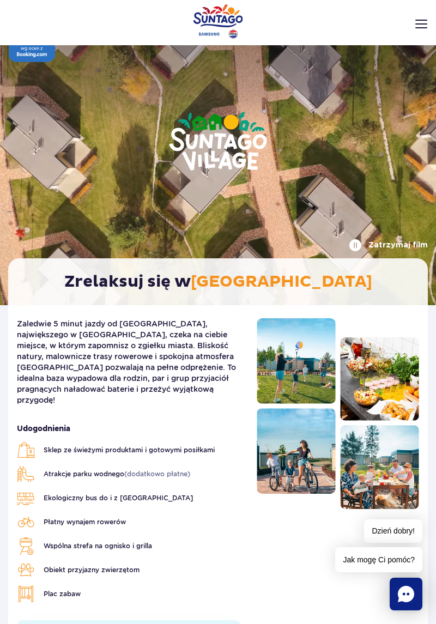
click at [338, 364] on div at bounding box center [338, 413] width 162 height 191
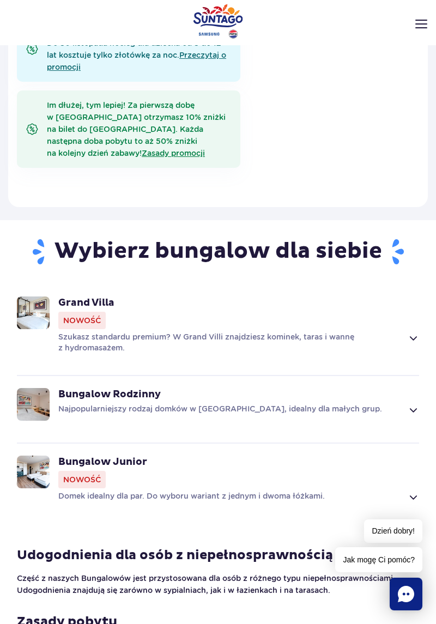
scroll to position [621, 0]
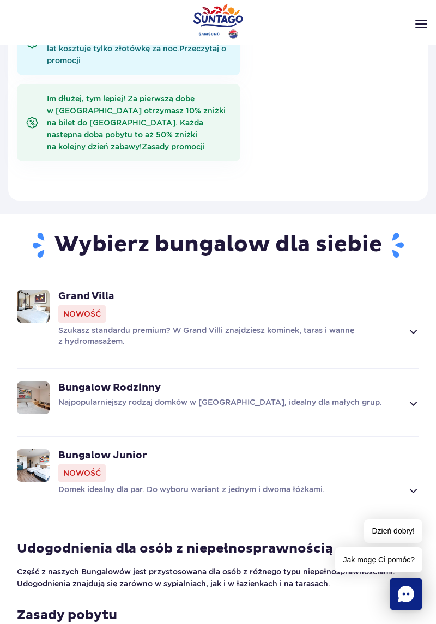
click at [416, 325] on span at bounding box center [412, 331] width 13 height 13
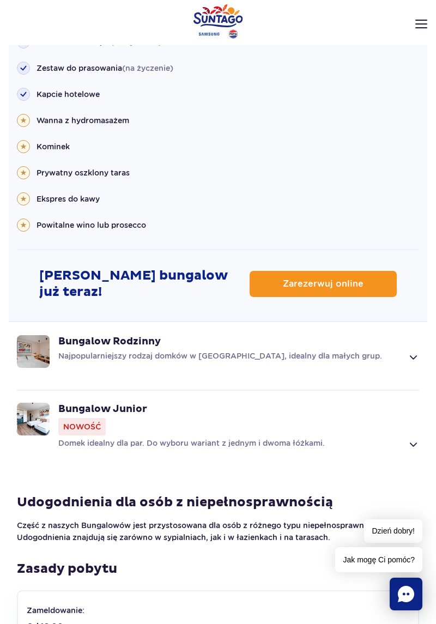
scroll to position [1553, 0]
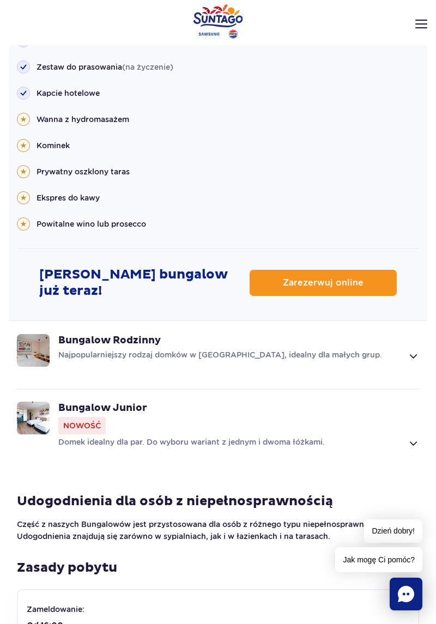
click at [373, 273] on link "Zarezerwuj online" at bounding box center [323, 283] width 147 height 26
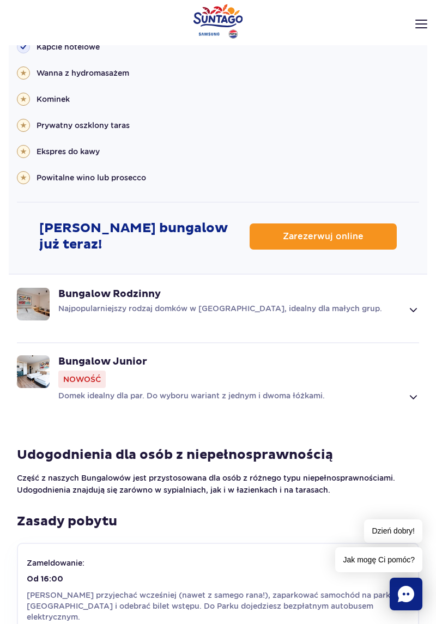
scroll to position [1605, 0]
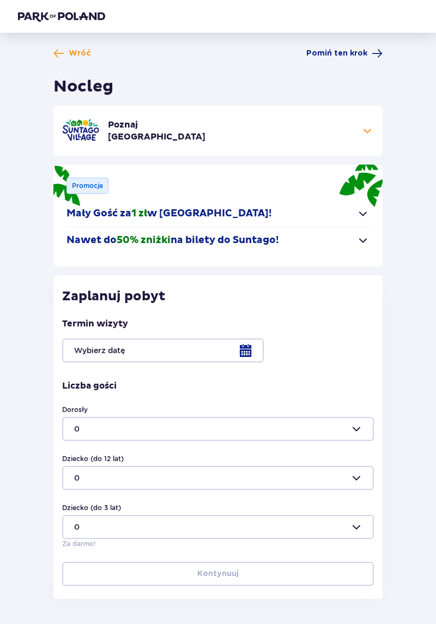
click at [85, 353] on div at bounding box center [218, 350] width 312 height 24
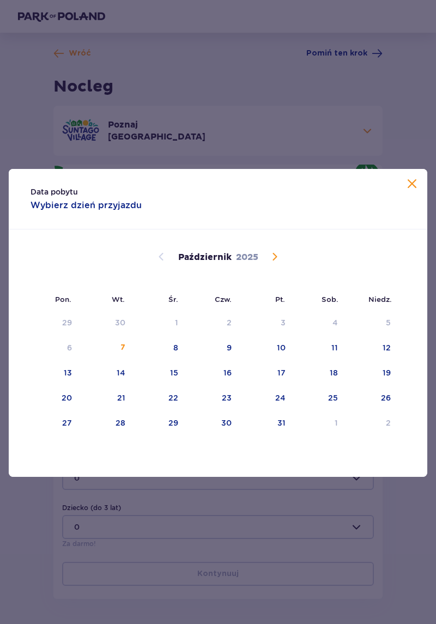
click at [272, 263] on span "Następny miesiąc" at bounding box center [274, 256] width 13 height 13
click at [336, 360] on div "8" at bounding box center [317, 348] width 53 height 24
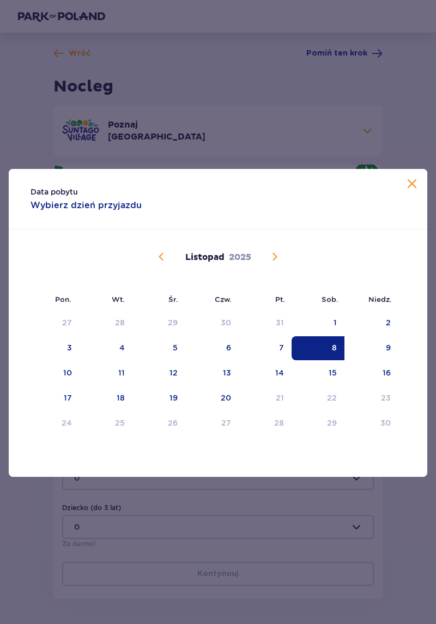
click at [69, 385] on div "10" at bounding box center [53, 373] width 54 height 24
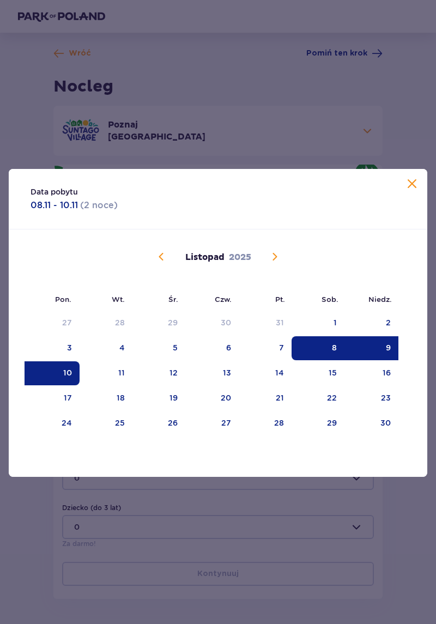
type input "[DATE] - [DATE]"
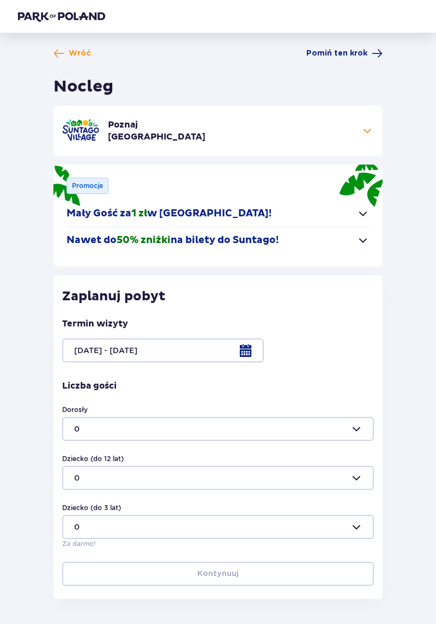
click at [350, 428] on div at bounding box center [218, 429] width 312 height 24
click at [78, 502] on p "2" at bounding box center [76, 503] width 5 height 11
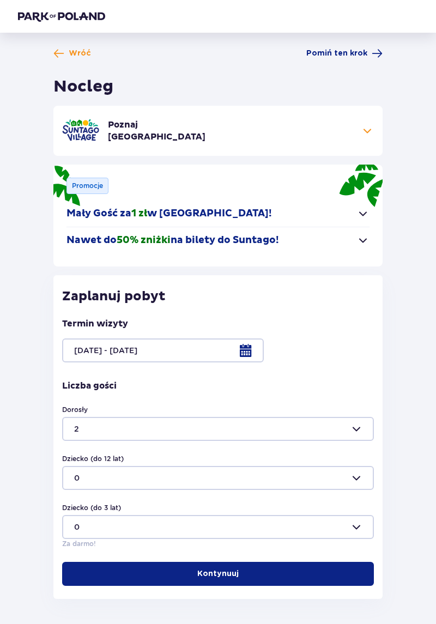
click at [351, 431] on div at bounding box center [218, 429] width 312 height 24
click at [86, 522] on div "3" at bounding box center [218, 525] width 288 height 11
type input "3"
click at [350, 477] on div at bounding box center [218, 478] width 312 height 24
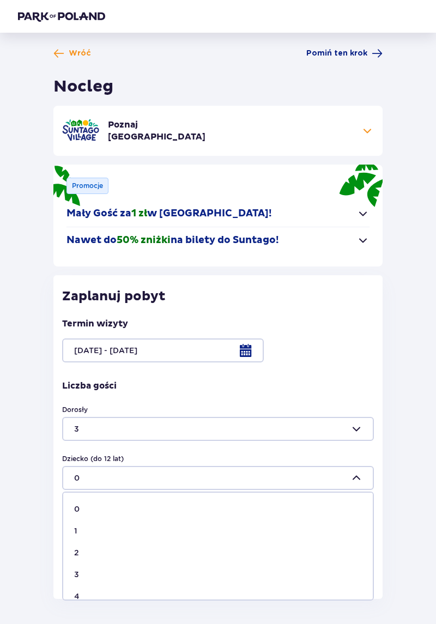
click at [84, 531] on div "1" at bounding box center [218, 530] width 288 height 11
type input "1"
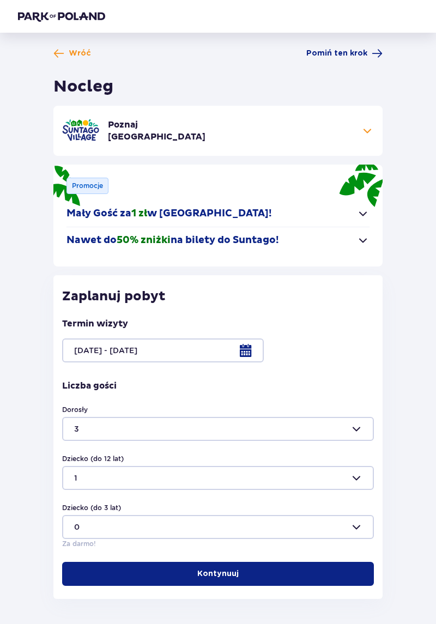
click at [128, 568] on button "Kontynuuj" at bounding box center [218, 574] width 312 height 24
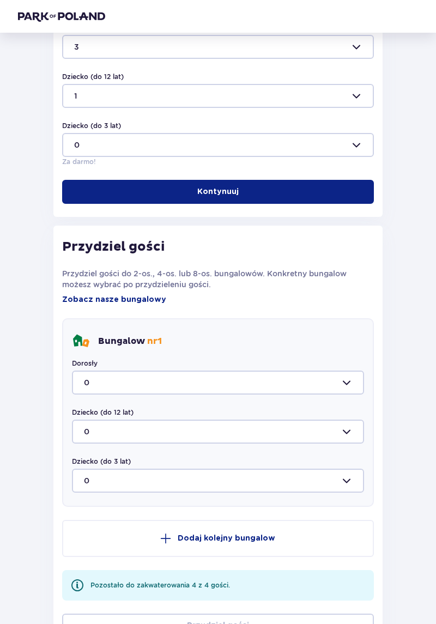
scroll to position [421, 0]
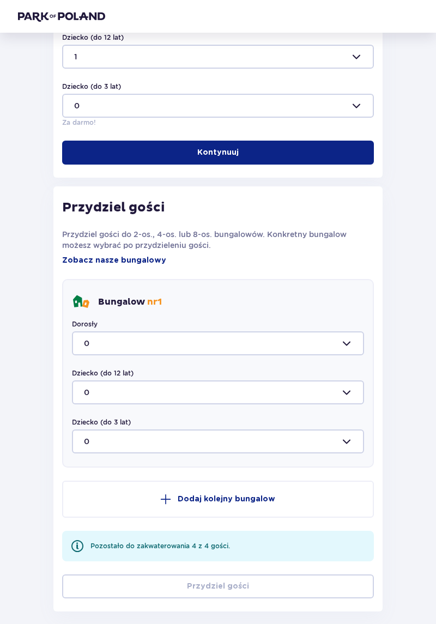
click at [338, 343] on div at bounding box center [218, 343] width 292 height 24
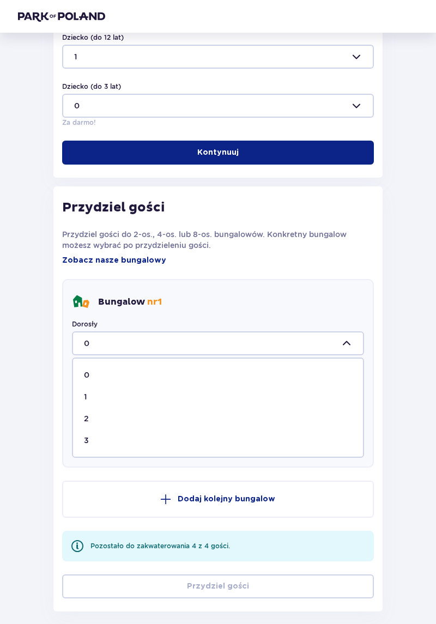
click at [99, 451] on span "0 1 2 3" at bounding box center [218, 407] width 292 height 100
click at [85, 440] on p "3" at bounding box center [86, 440] width 5 height 11
type input "3"
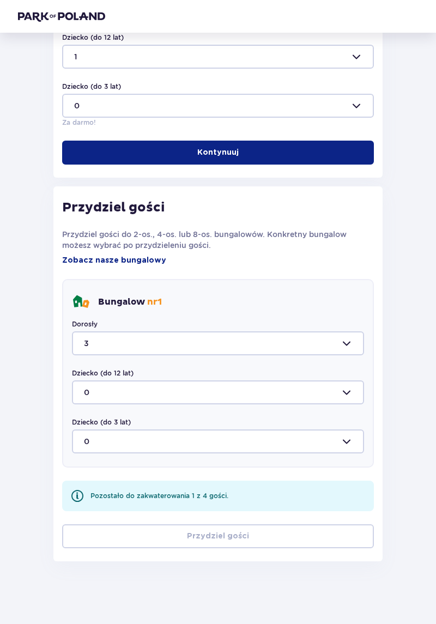
scroll to position [371, 0]
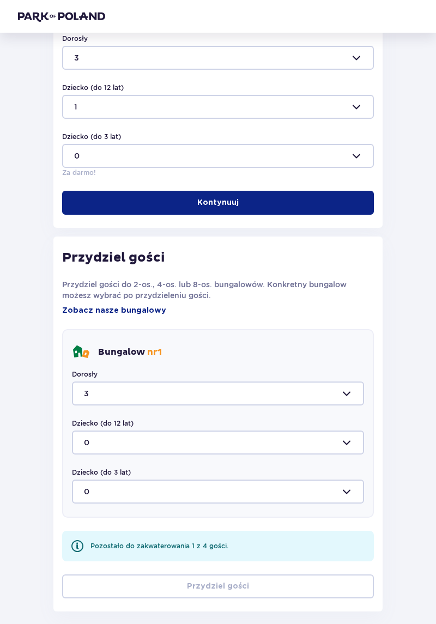
click at [87, 446] on div at bounding box center [218, 442] width 292 height 24
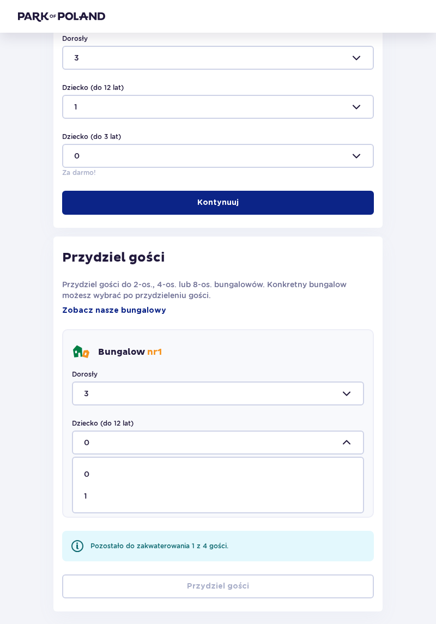
click at [93, 495] on div "1" at bounding box center [218, 495] width 268 height 11
type input "1"
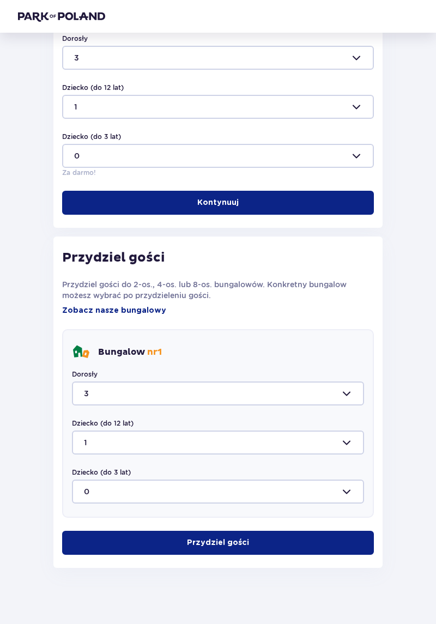
scroll to position [327, 0]
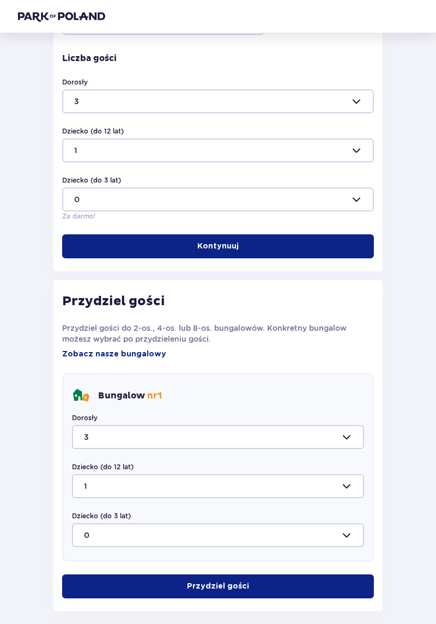
click at [153, 577] on button "Przydziel gości" at bounding box center [218, 586] width 312 height 24
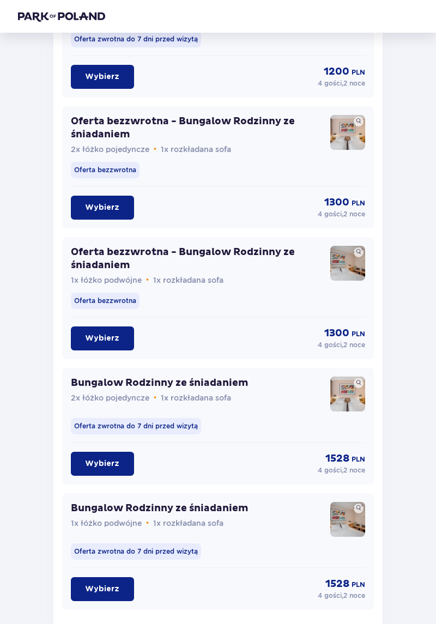
scroll to position [1430, 0]
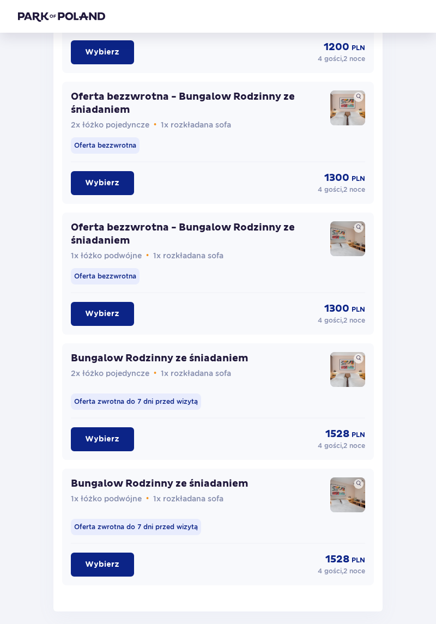
click at [97, 359] on p "Bungalow Rodzinny ze śniadaniem" at bounding box center [160, 358] width 178 height 13
click at [100, 357] on p "Bungalow Rodzinny ze śniadaniem" at bounding box center [160, 358] width 178 height 13
click at [92, 441] on p "Wybierz" at bounding box center [102, 439] width 34 height 11
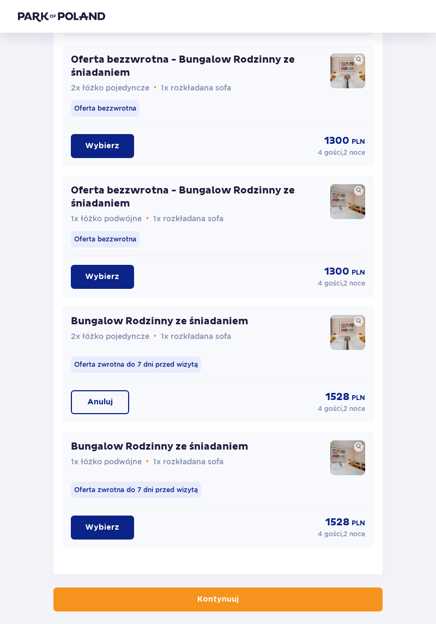
click at [117, 604] on button "Kontynuuj" at bounding box center [217, 599] width 329 height 24
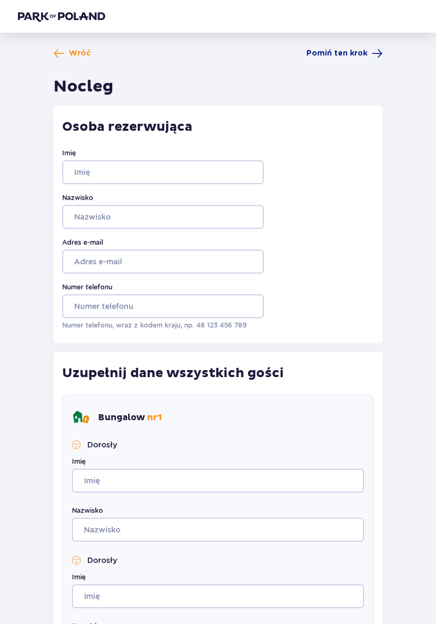
click at [70, 56] on span "Wróć" at bounding box center [80, 53] width 22 height 11
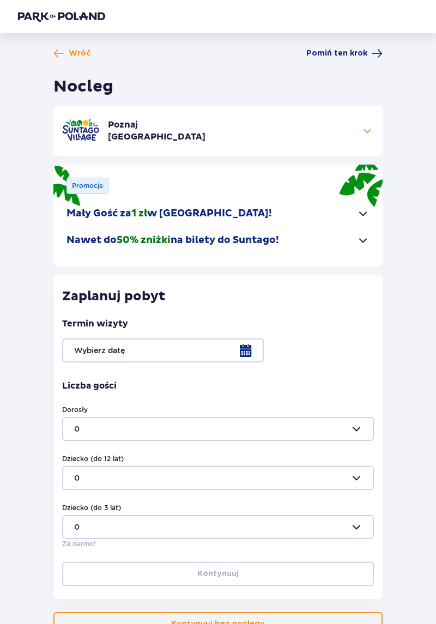
click at [71, 54] on span "Wróć" at bounding box center [80, 53] width 22 height 11
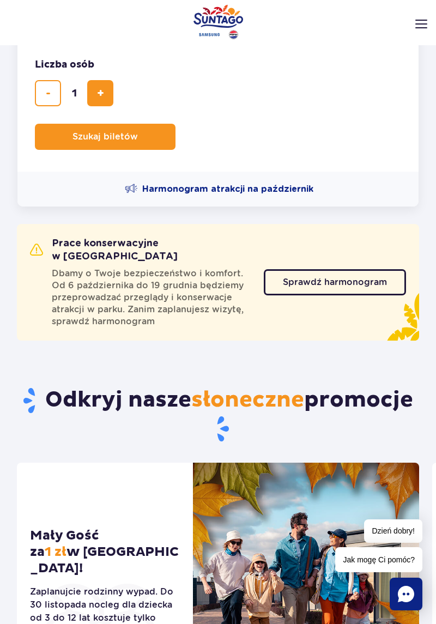
scroll to position [309, 0]
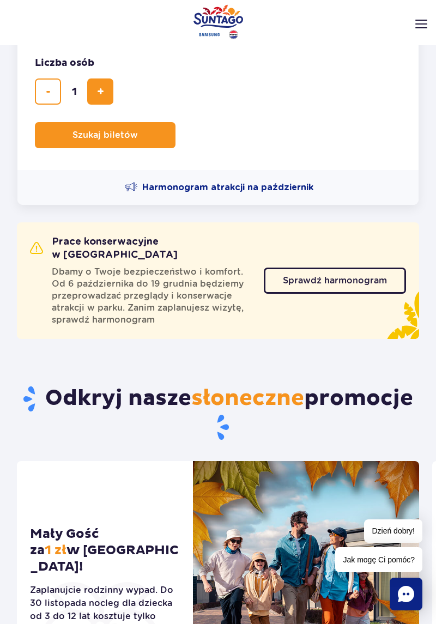
click at [362, 276] on span "Sprawdź harmonogram" at bounding box center [335, 280] width 104 height 9
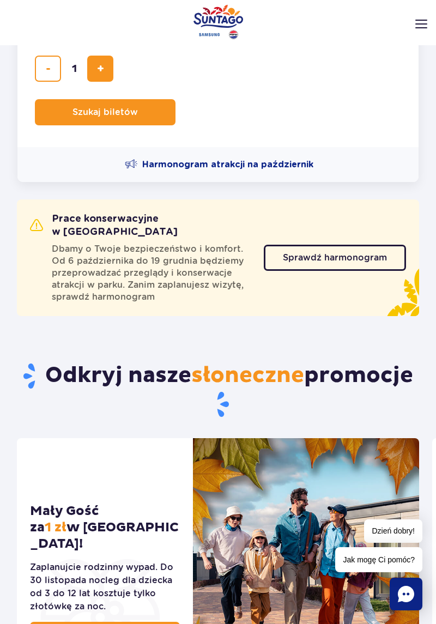
scroll to position [362, 0]
